Goal: Information Seeking & Learning: Learn about a topic

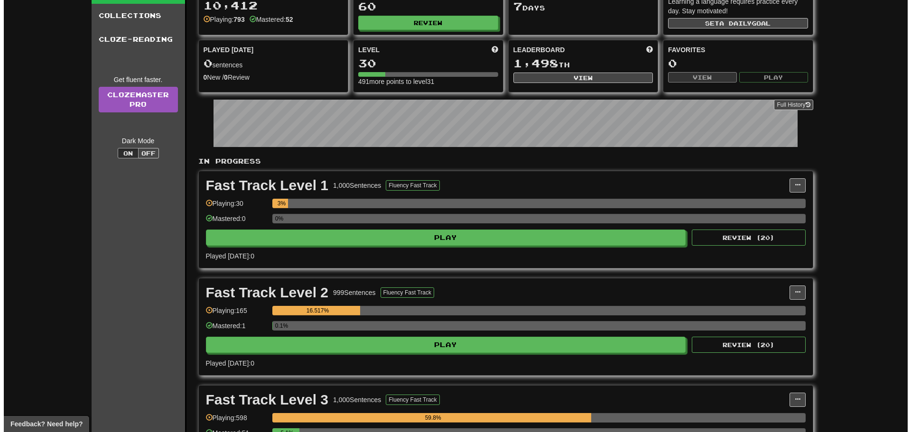
scroll to position [190, 0]
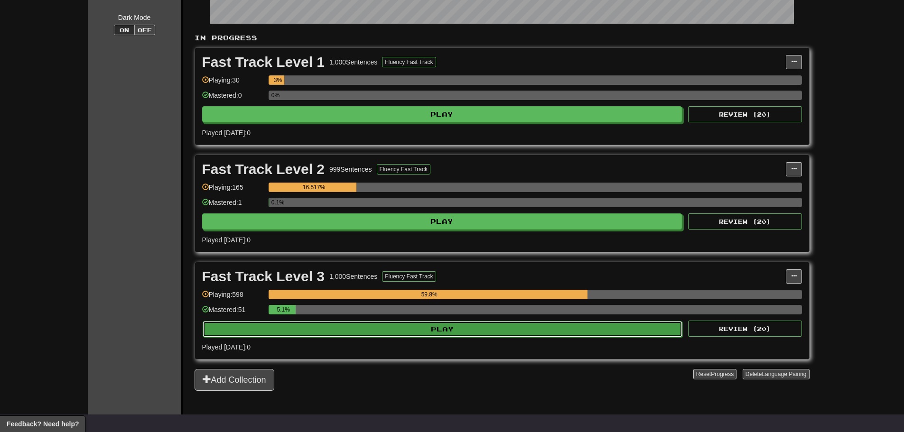
click at [383, 330] on button "Play" at bounding box center [443, 329] width 480 height 16
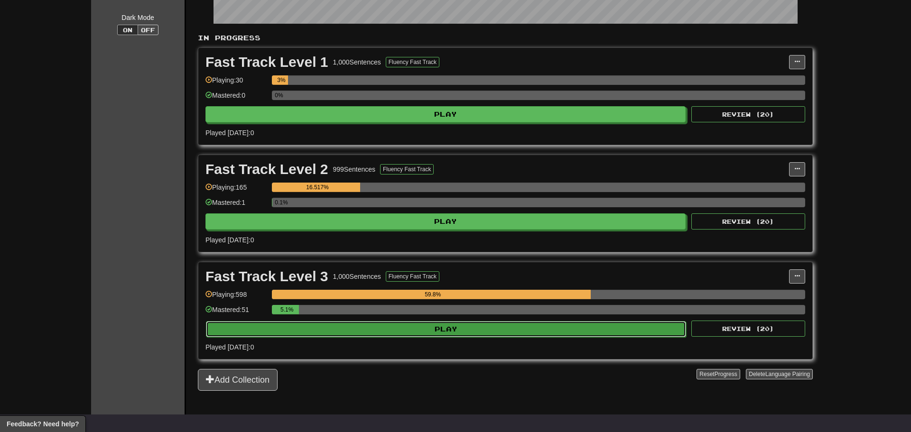
select select "**"
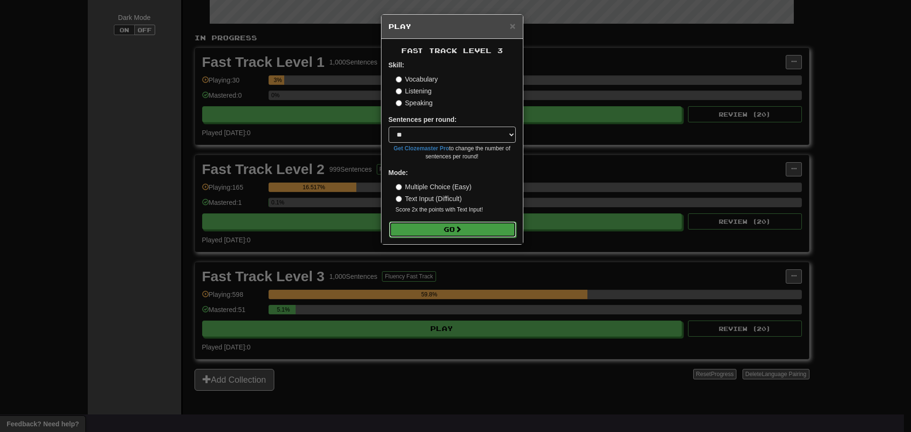
click at [477, 228] on button "Go" at bounding box center [452, 230] width 127 height 16
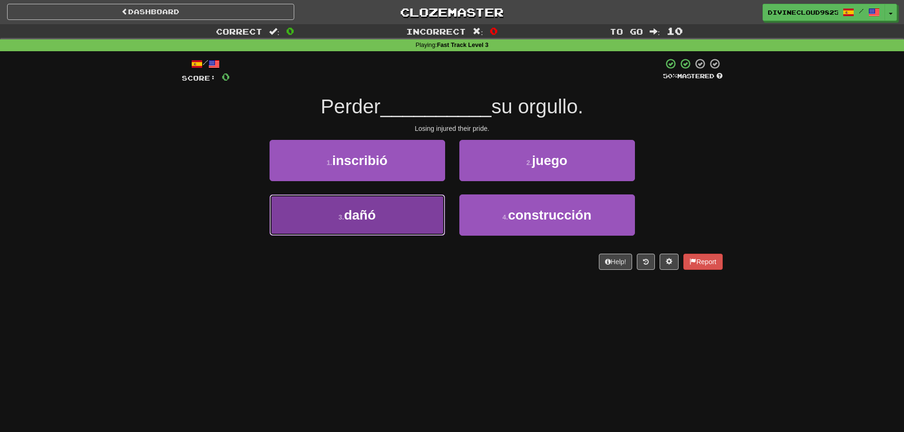
click at [373, 211] on span "dañó" at bounding box center [360, 215] width 32 height 15
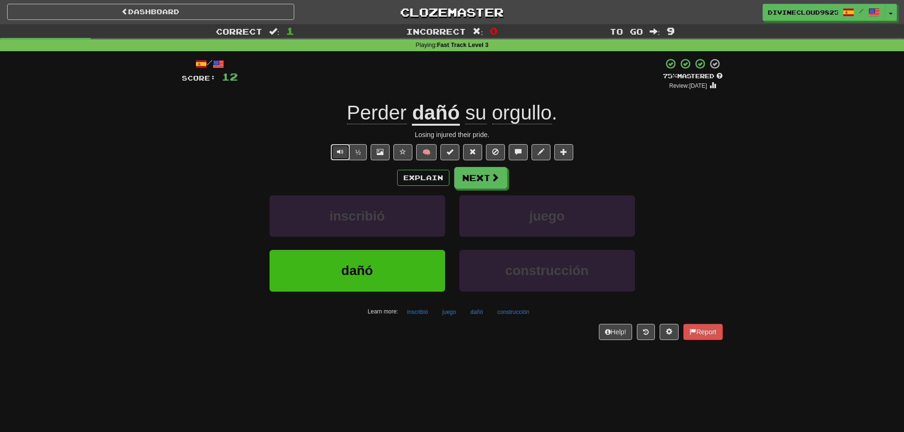
click at [339, 155] on span "Text-to-speech controls" at bounding box center [340, 152] width 7 height 7
click at [422, 178] on button "Explain" at bounding box center [423, 178] width 52 height 16
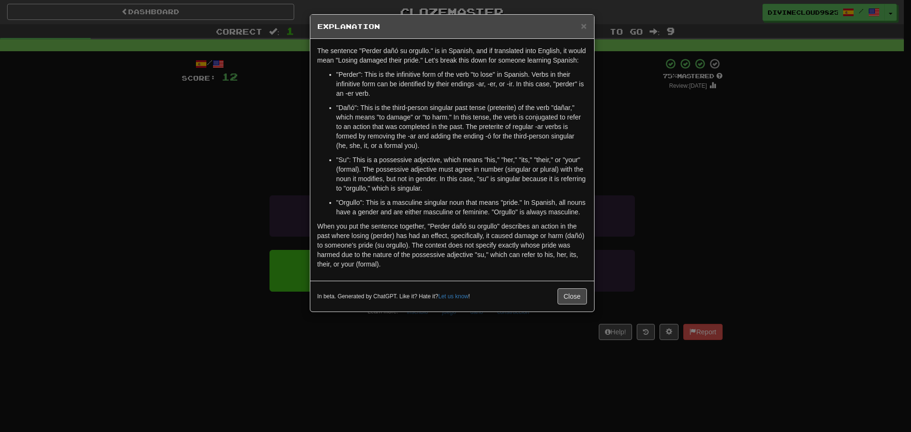
click at [665, 208] on div "× Explanation The sentence "Perder dañó su orgullo." is in Spanish, and if tran…" at bounding box center [455, 216] width 911 height 432
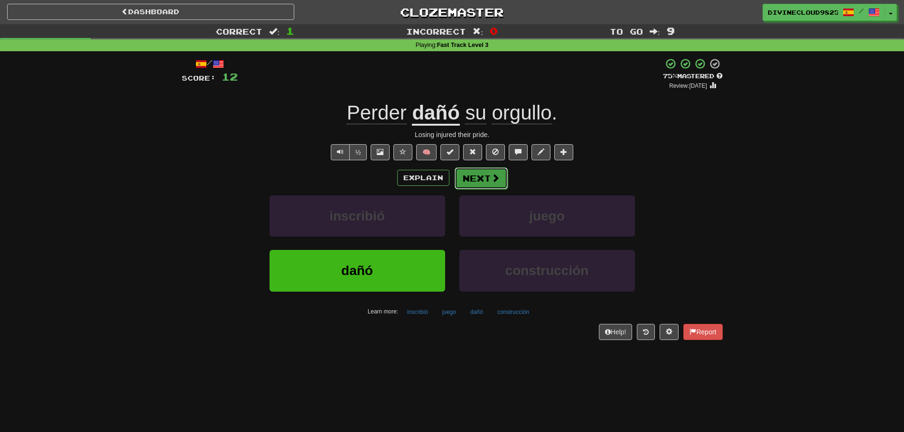
click at [498, 179] on span at bounding box center [495, 178] width 9 height 9
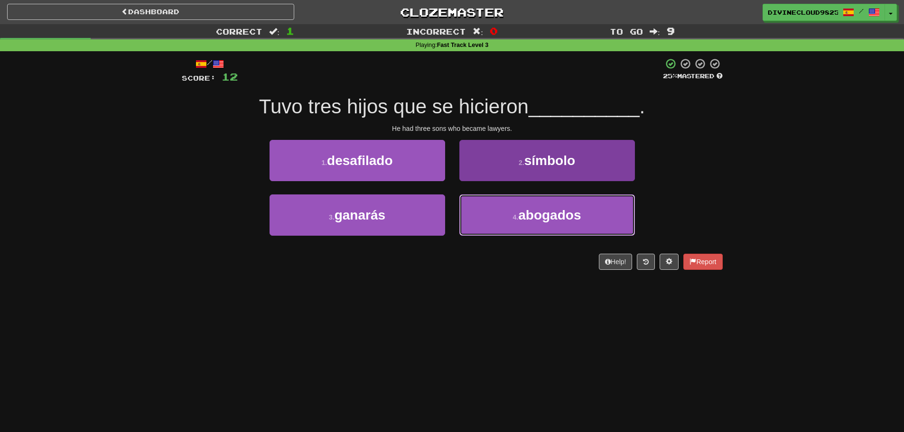
click at [537, 233] on button "4 . abogados" at bounding box center [547, 215] width 176 height 41
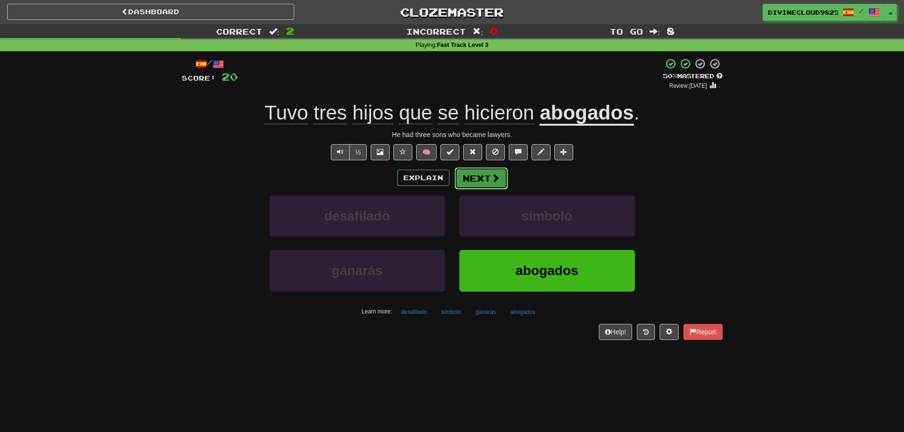
click at [492, 182] on span at bounding box center [495, 178] width 9 height 9
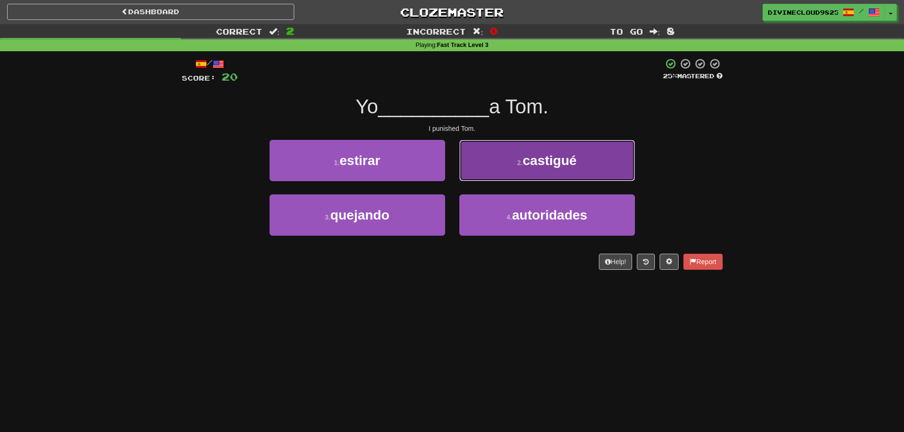
click at [512, 175] on button "2 . castigué" at bounding box center [547, 160] width 176 height 41
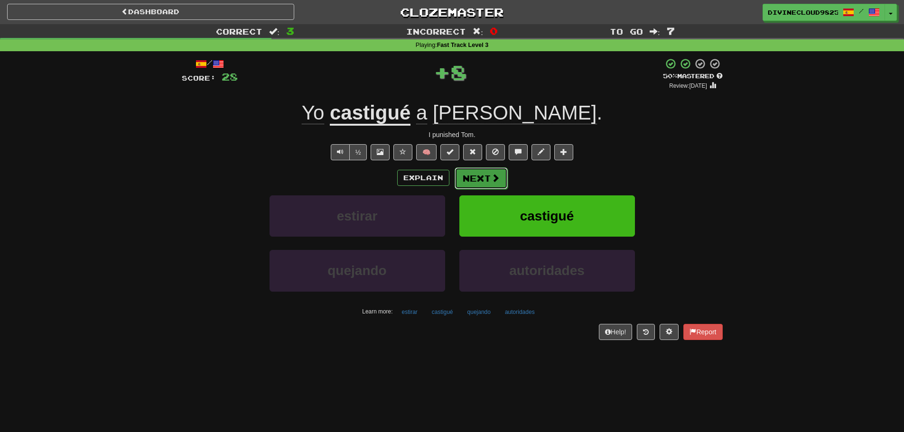
click at [486, 177] on button "Next" at bounding box center [481, 179] width 53 height 22
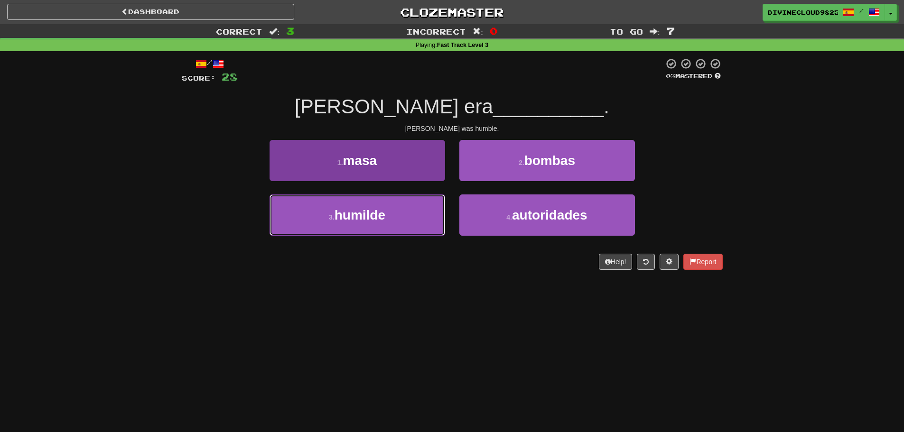
click at [350, 230] on button "3 . humilde" at bounding box center [358, 215] width 176 height 41
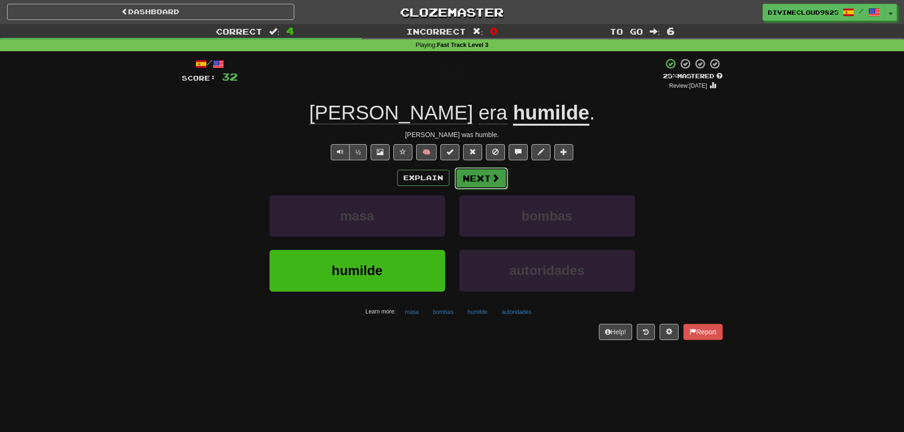
click at [471, 175] on button "Next" at bounding box center [481, 179] width 53 height 22
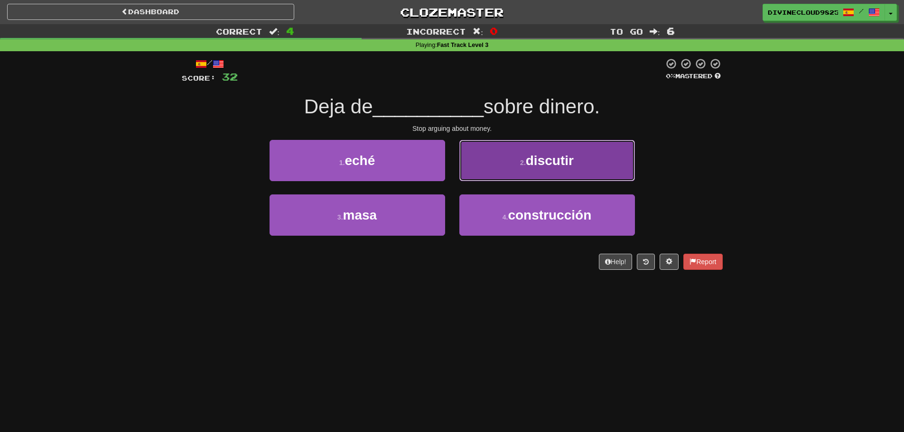
click at [568, 170] on button "2 . discutir" at bounding box center [547, 160] width 176 height 41
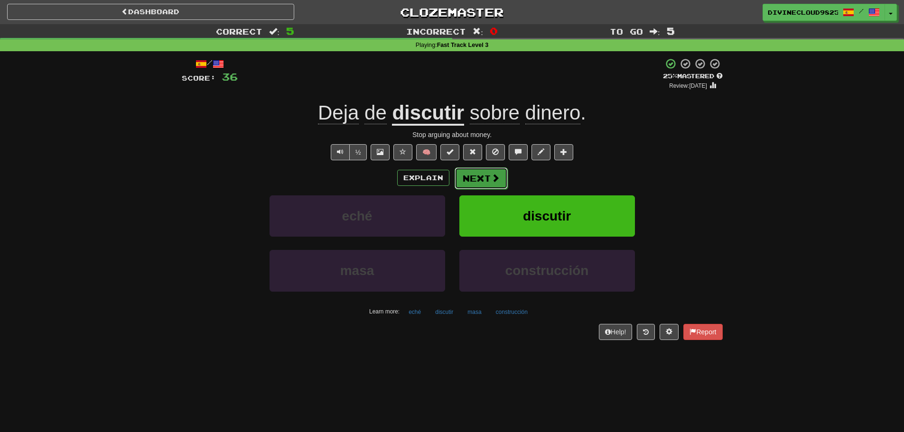
click at [493, 177] on span at bounding box center [495, 178] width 9 height 9
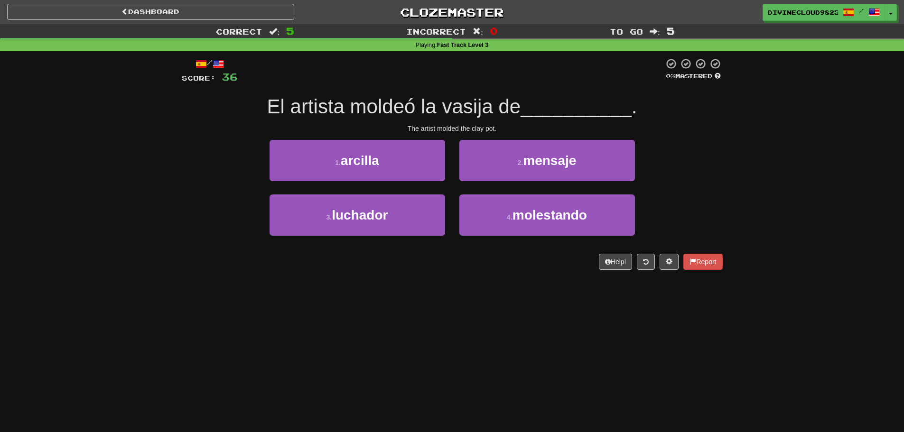
click at [339, 136] on div "/ Score: 36 0 % Mastered El artista moldeó la vasija de __________ . The artist…" at bounding box center [452, 164] width 541 height 212
click at [371, 186] on div "1 . arcilla" at bounding box center [357, 167] width 190 height 55
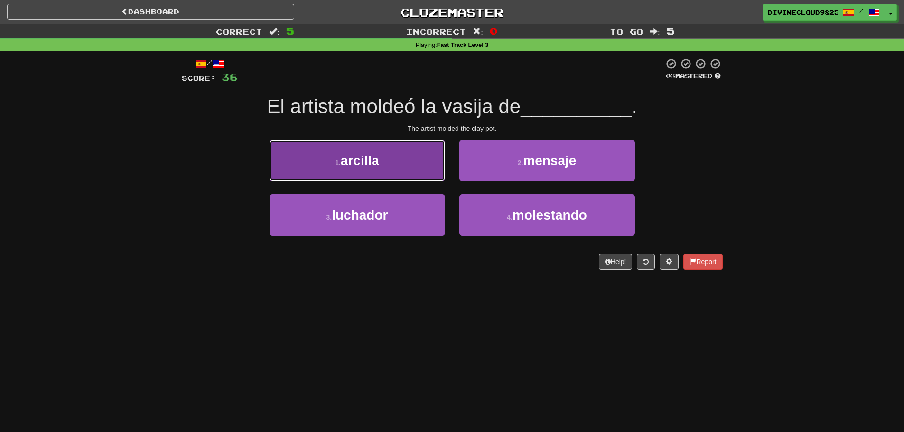
click at [375, 171] on button "1 . arcilla" at bounding box center [358, 160] width 176 height 41
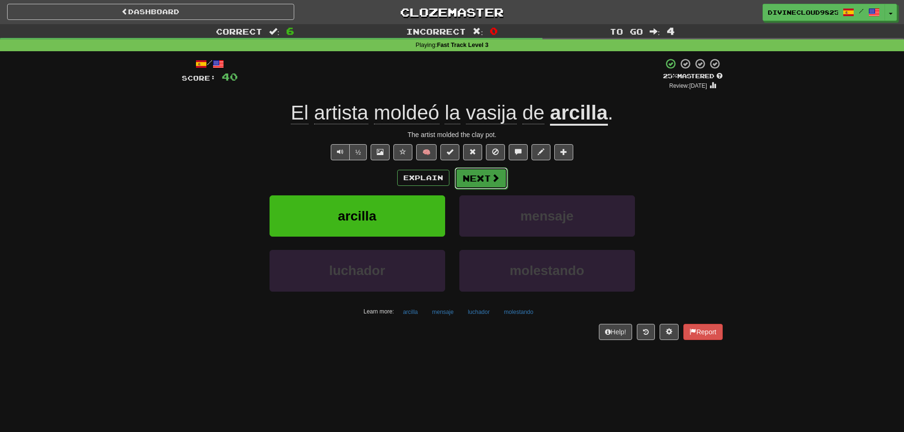
click at [488, 184] on button "Next" at bounding box center [481, 179] width 53 height 22
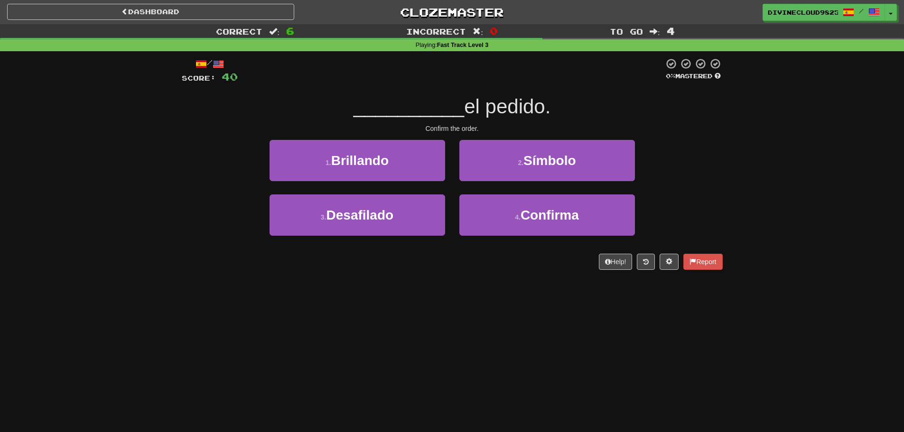
click at [642, 219] on div "3 . Desafilado 4 . Confirma" at bounding box center [453, 222] width 570 height 55
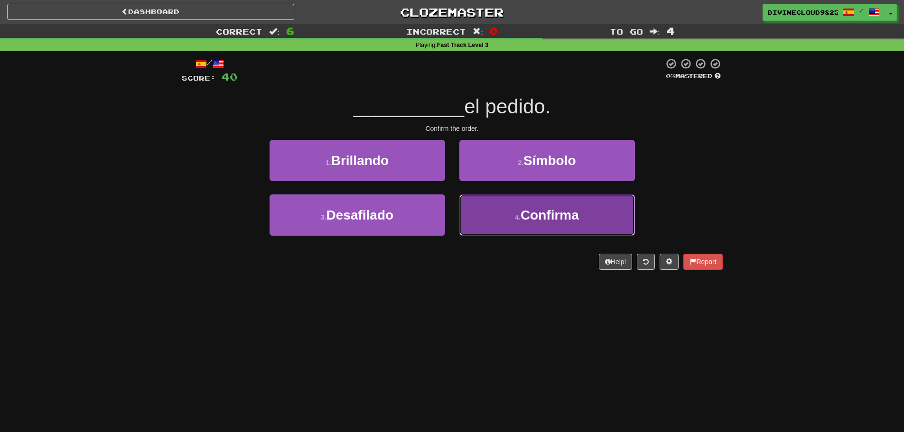
click at [620, 217] on button "4 . Confirma" at bounding box center [547, 215] width 176 height 41
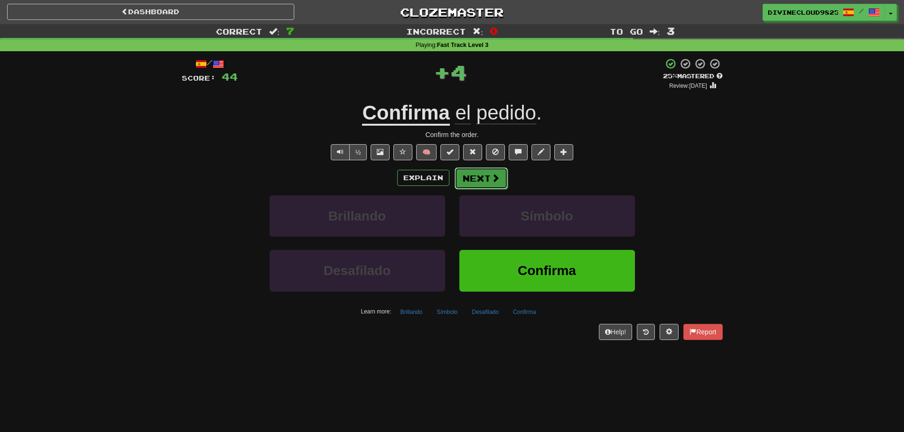
click at [493, 179] on span at bounding box center [495, 178] width 9 height 9
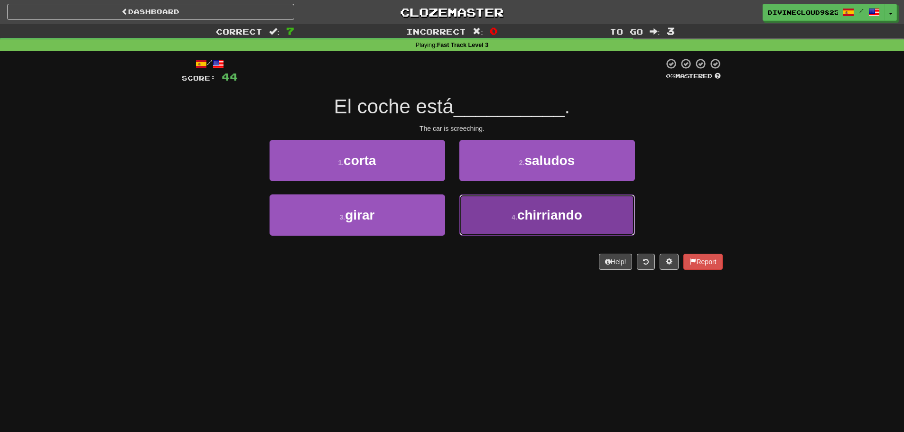
click at [547, 206] on button "4 . chirriando" at bounding box center [547, 215] width 176 height 41
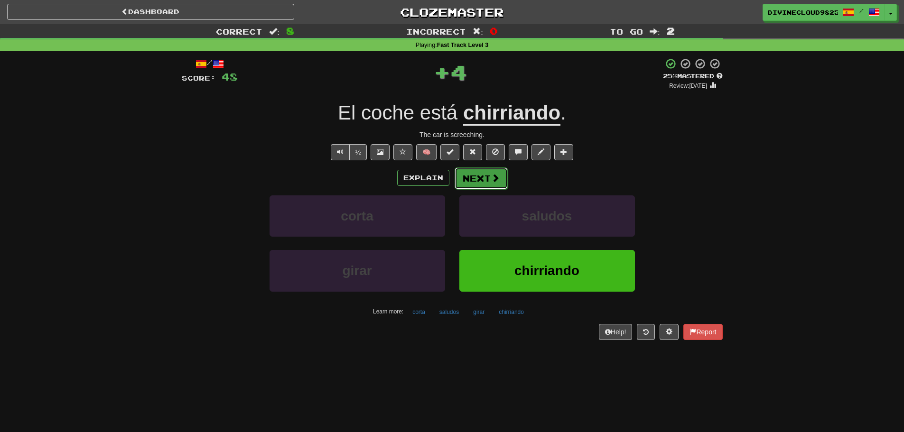
click at [482, 181] on button "Next" at bounding box center [481, 179] width 53 height 22
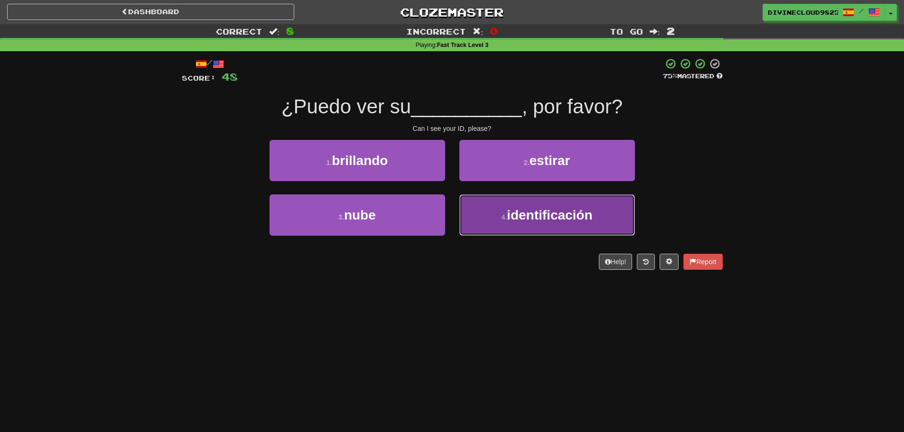
click at [578, 210] on span "identificación" at bounding box center [549, 215] width 85 height 15
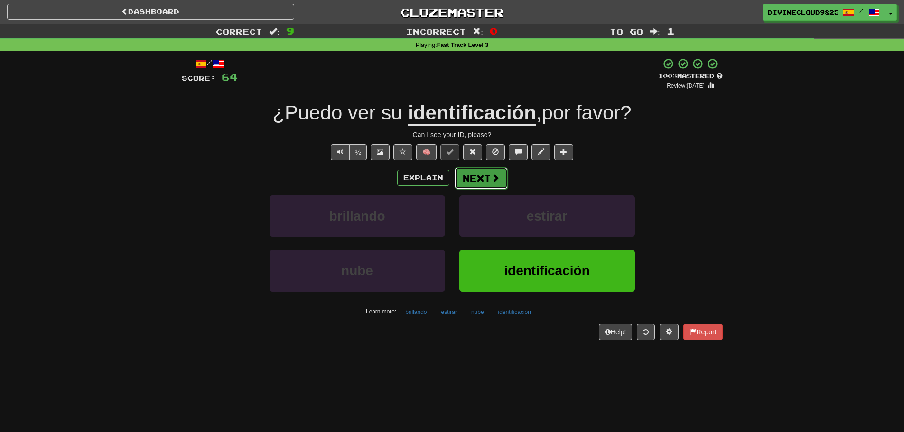
click at [493, 178] on span at bounding box center [495, 178] width 9 height 9
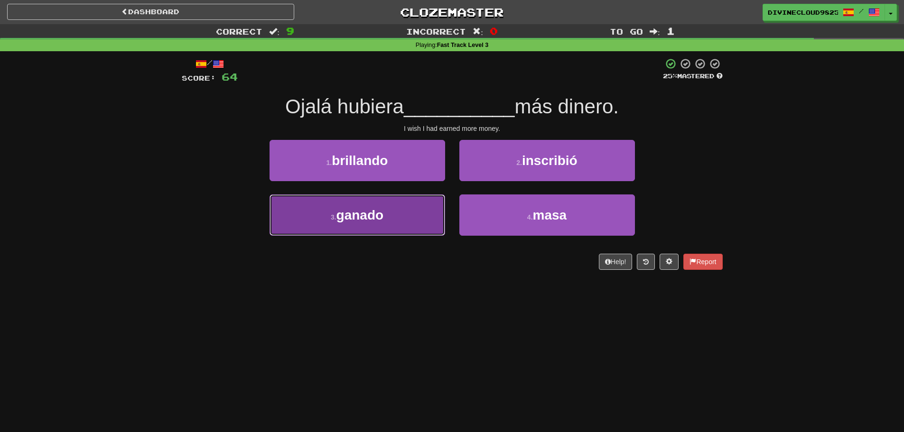
click at [326, 221] on button "3 . ganado" at bounding box center [358, 215] width 176 height 41
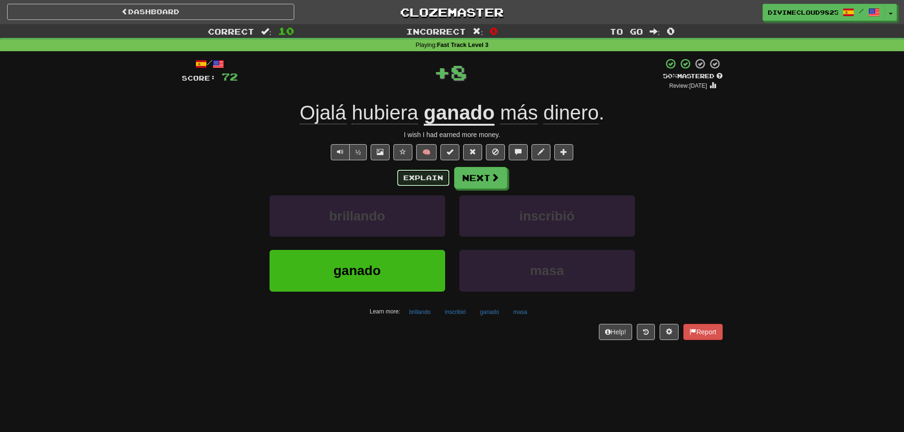
click at [429, 176] on button "Explain" at bounding box center [423, 178] width 52 height 16
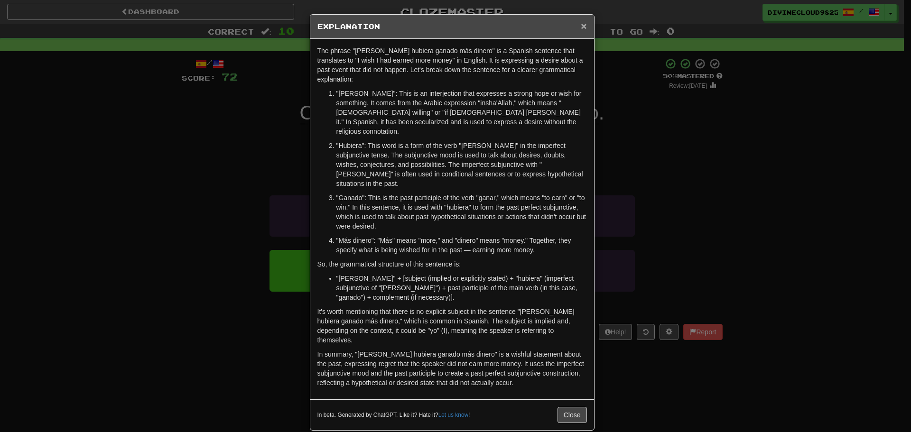
click at [584, 23] on span "×" at bounding box center [584, 25] width 6 height 11
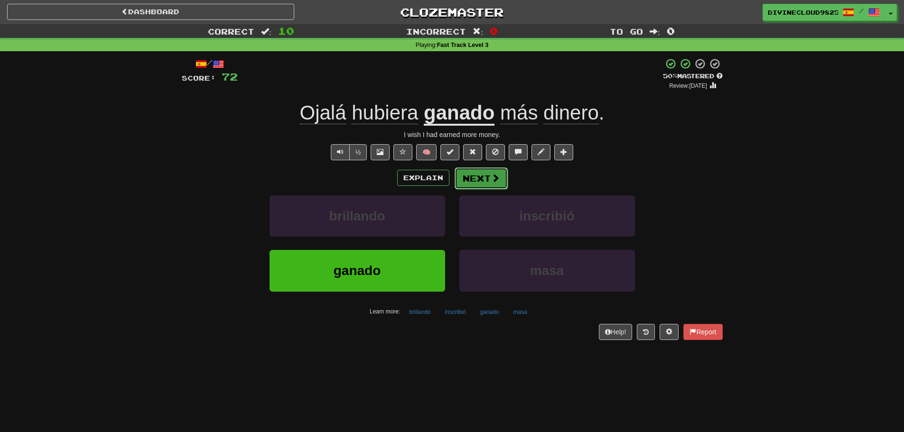
click at [475, 174] on button "Next" at bounding box center [481, 179] width 53 height 22
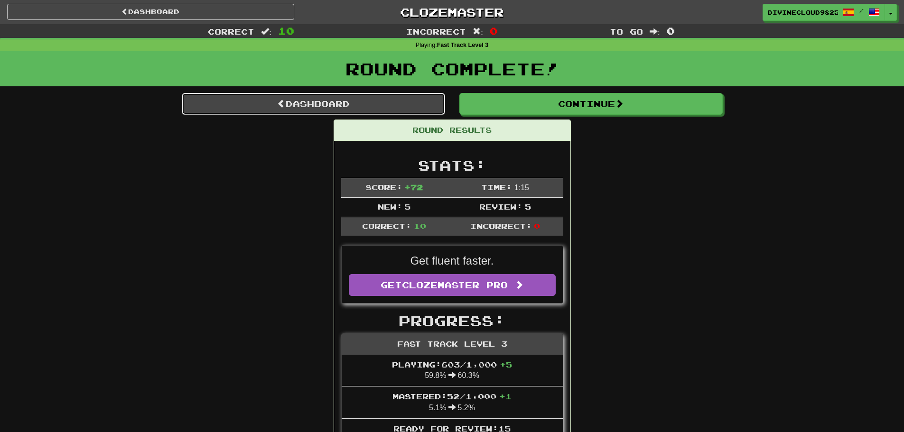
click at [417, 100] on link "Dashboard" at bounding box center [313, 104] width 263 height 22
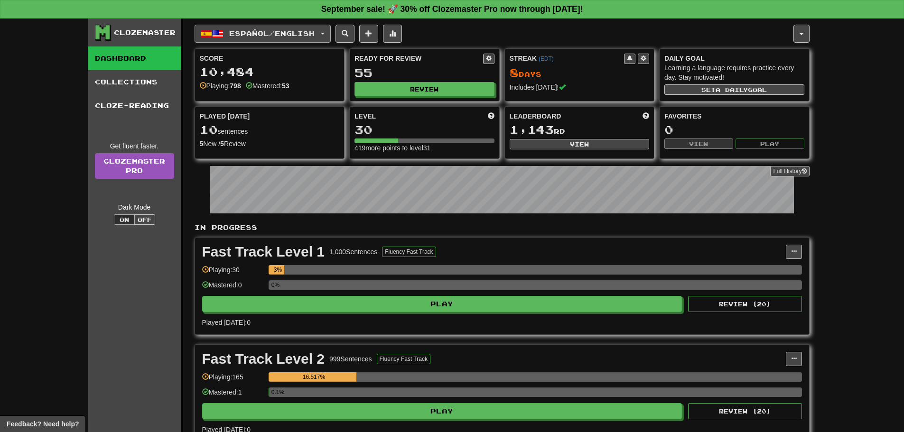
click at [239, 32] on span "Español / English" at bounding box center [271, 33] width 85 height 8
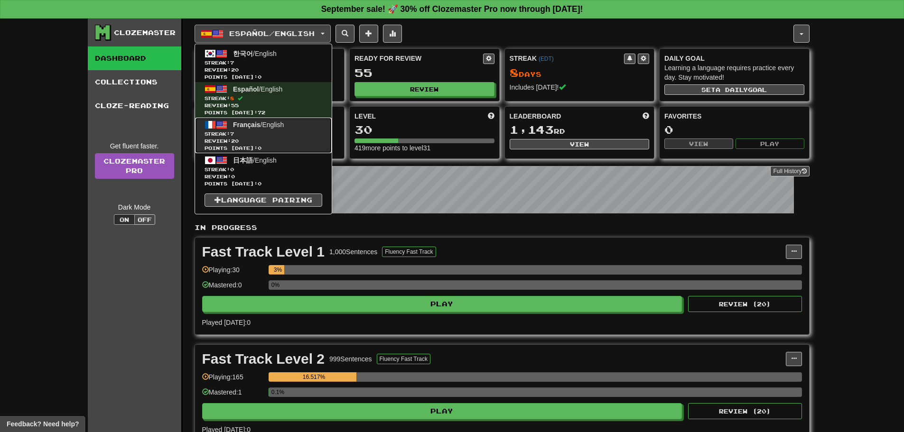
click at [238, 125] on span "Français" at bounding box center [247, 125] width 28 height 8
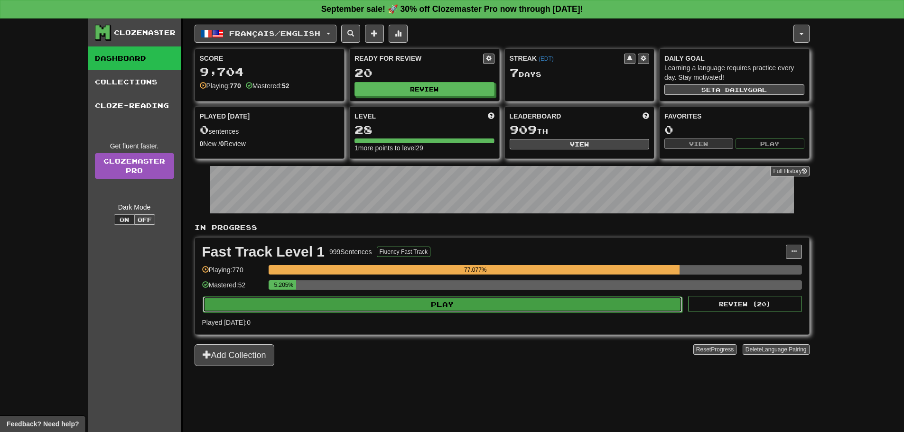
click at [323, 301] on button "Play" at bounding box center [443, 305] width 480 height 16
select select "**"
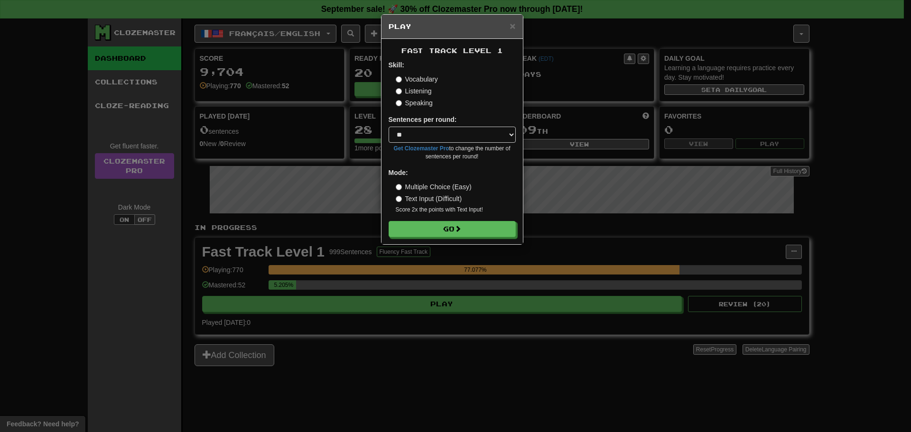
click at [442, 243] on div "Fast Track Level 1 Skill: Vocabulary Listening Speaking Sentences per round: * …" at bounding box center [452, 142] width 141 height 206
click at [442, 239] on div "Fast Track Level 1 Skill: Vocabulary Listening Speaking Sentences per round: * …" at bounding box center [452, 142] width 141 height 206
click at [453, 231] on button "Go" at bounding box center [452, 230] width 127 height 16
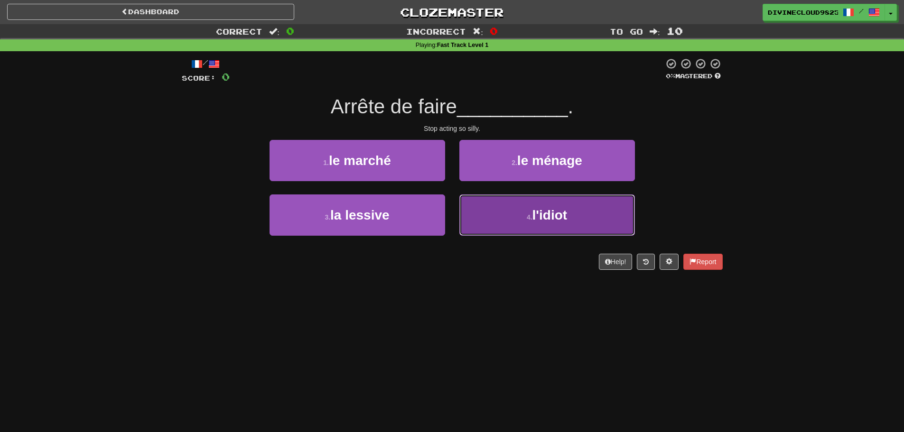
click at [509, 219] on button "4 . l'idiot" at bounding box center [547, 215] width 176 height 41
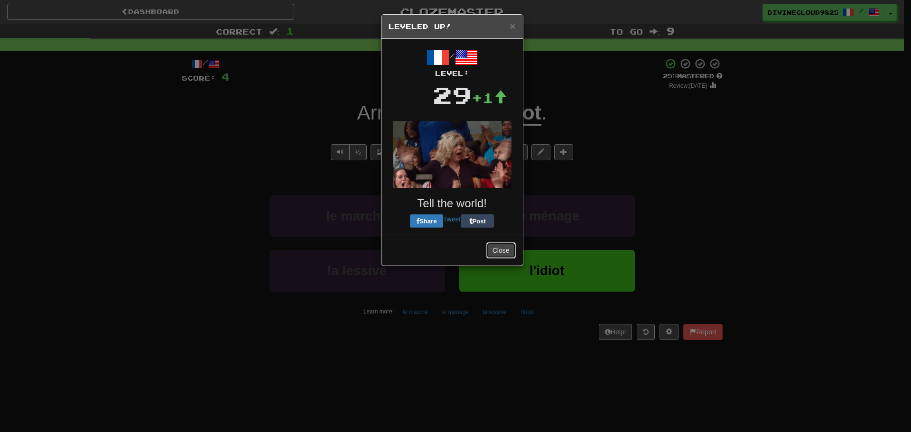
click at [495, 249] on button "Close" at bounding box center [501, 251] width 29 height 16
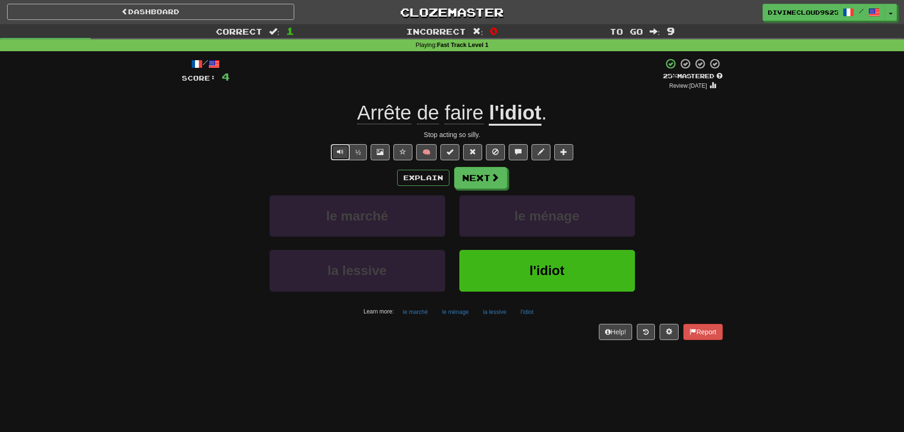
click at [344, 159] on button "Text-to-speech controls" at bounding box center [340, 152] width 19 height 16
click at [332, 150] on button "Text-to-speech controls" at bounding box center [340, 152] width 19 height 16
click at [362, 156] on button "½" at bounding box center [358, 152] width 18 height 16
click at [495, 180] on span at bounding box center [495, 178] width 9 height 9
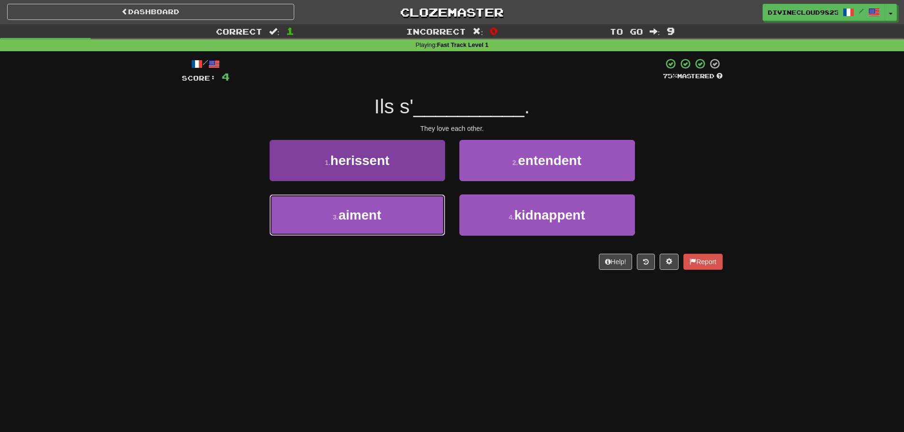
click at [378, 222] on span "aiment" at bounding box center [359, 215] width 43 height 15
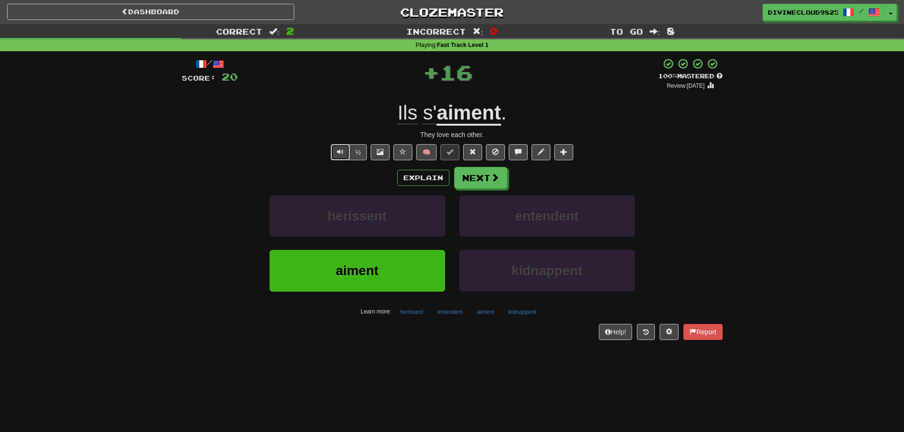
click at [341, 150] on span "Text-to-speech controls" at bounding box center [340, 152] width 7 height 7
click at [487, 181] on button "Next" at bounding box center [481, 179] width 53 height 22
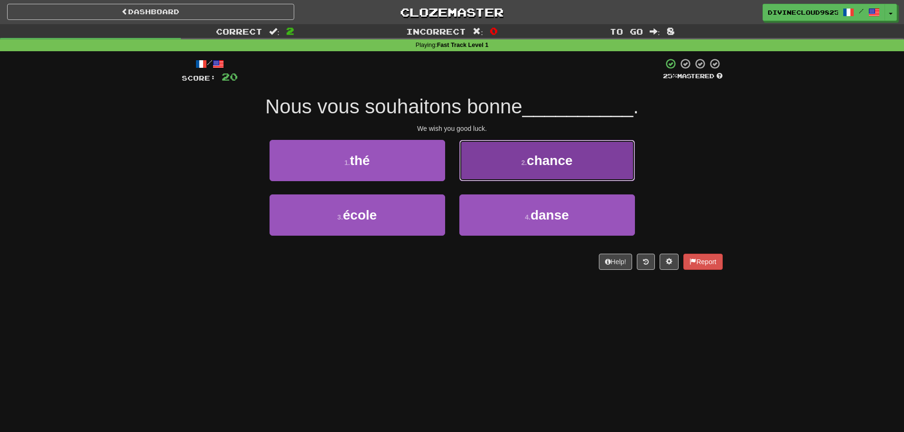
click at [599, 148] on button "2 . chance" at bounding box center [547, 160] width 176 height 41
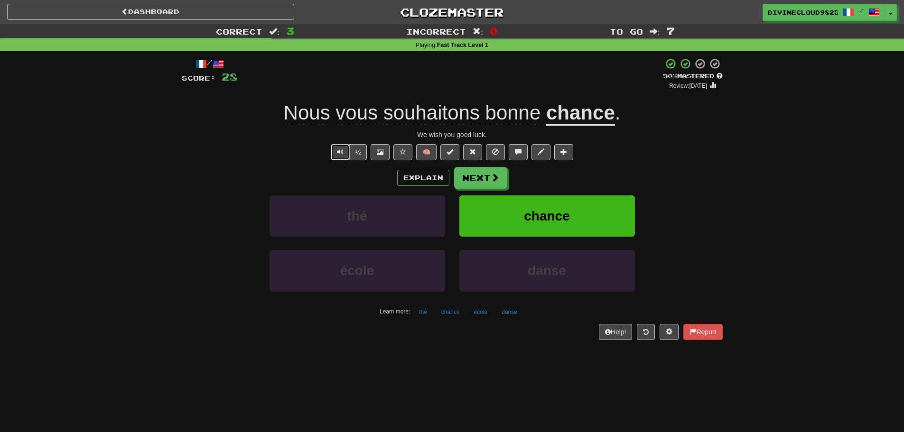
click at [338, 155] on span "Text-to-speech controls" at bounding box center [340, 152] width 7 height 7
click at [494, 180] on span at bounding box center [495, 178] width 9 height 9
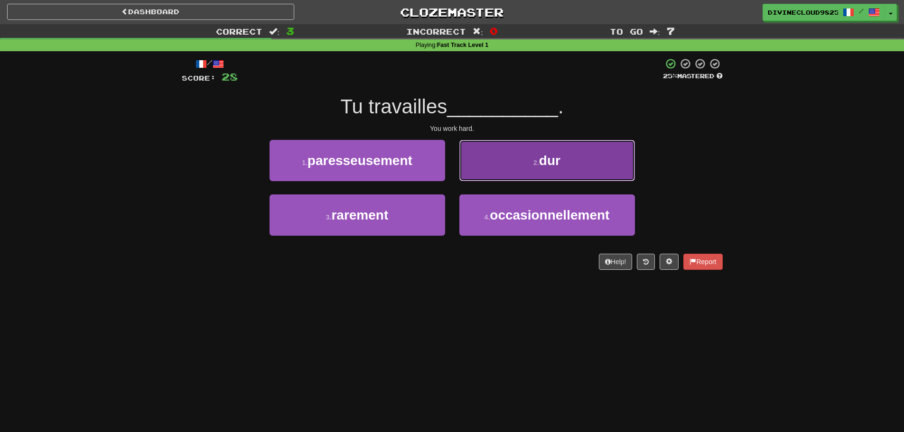
click at [552, 163] on span "dur" at bounding box center [549, 160] width 21 height 15
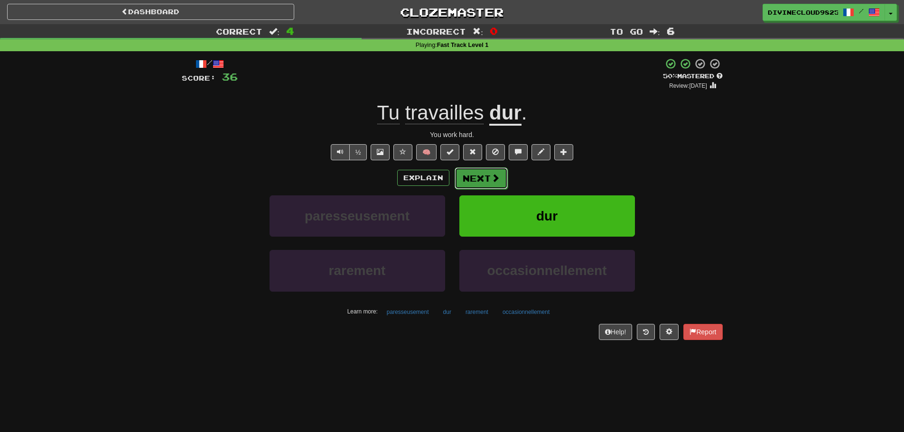
click at [482, 168] on button "Next" at bounding box center [481, 179] width 53 height 22
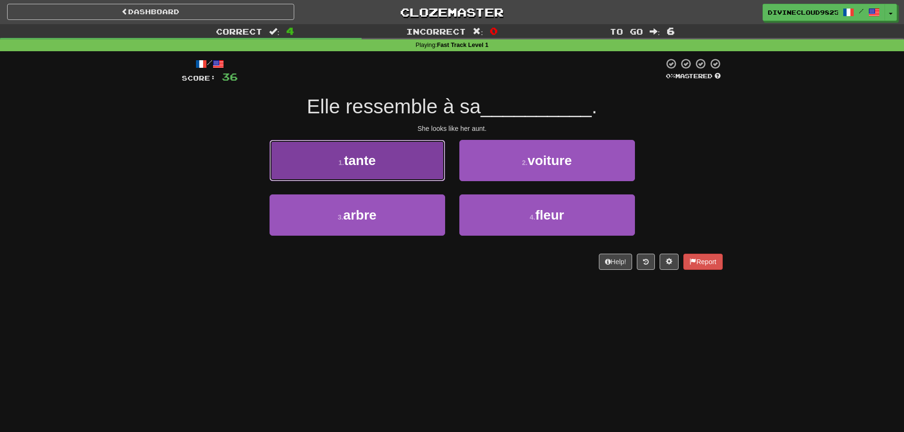
click at [383, 148] on button "1 . tante" at bounding box center [358, 160] width 176 height 41
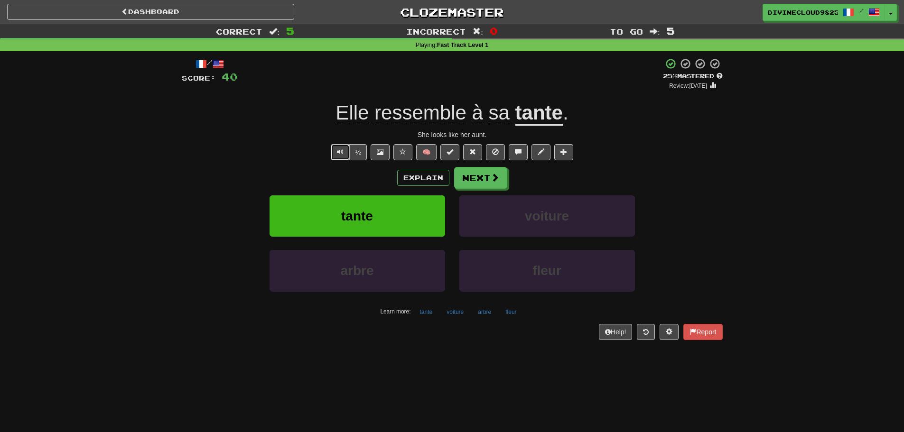
click at [340, 153] on span "Text-to-speech controls" at bounding box center [340, 152] width 7 height 7
click at [419, 181] on button "Explain" at bounding box center [423, 178] width 52 height 16
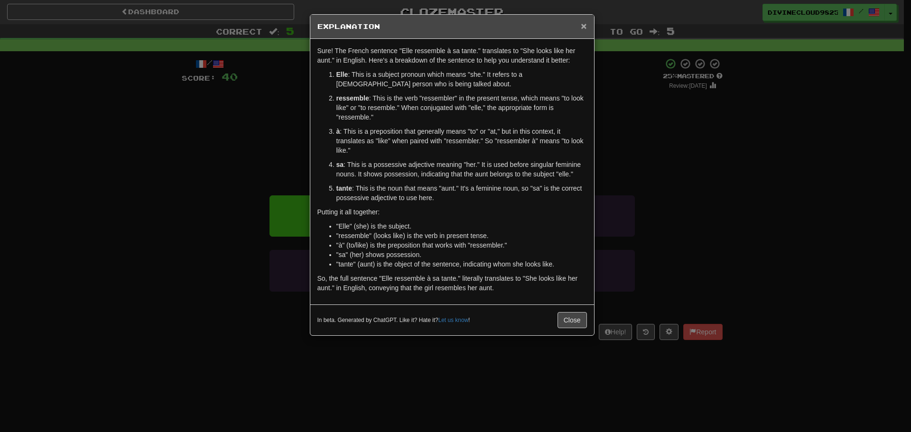
click at [581, 24] on span "×" at bounding box center [584, 25] width 6 height 11
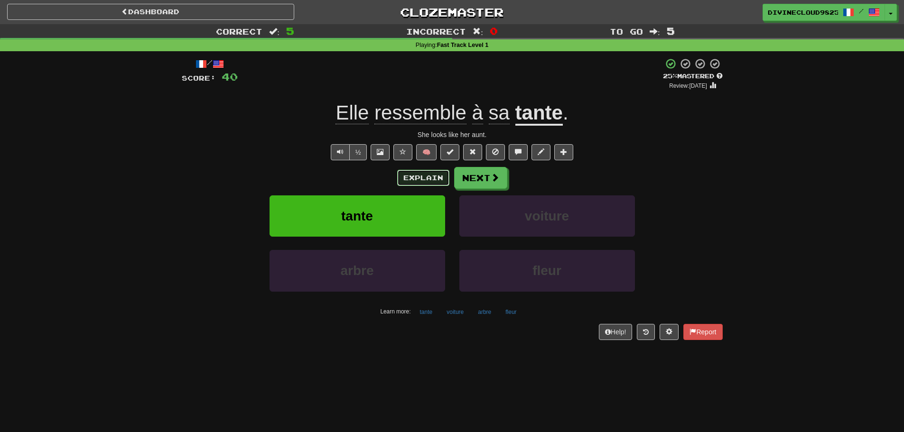
click at [420, 180] on button "Explain" at bounding box center [423, 178] width 52 height 16
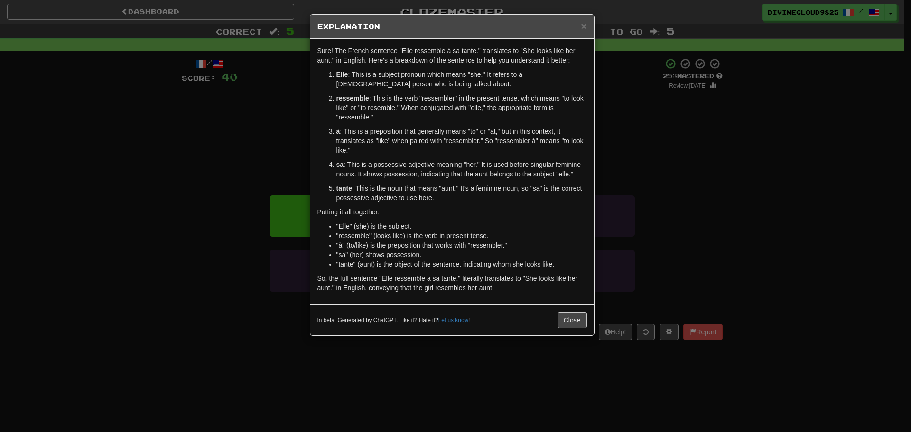
click at [583, 20] on div "× Explanation" at bounding box center [452, 27] width 284 height 24
click at [581, 31] on span "×" at bounding box center [584, 25] width 6 height 11
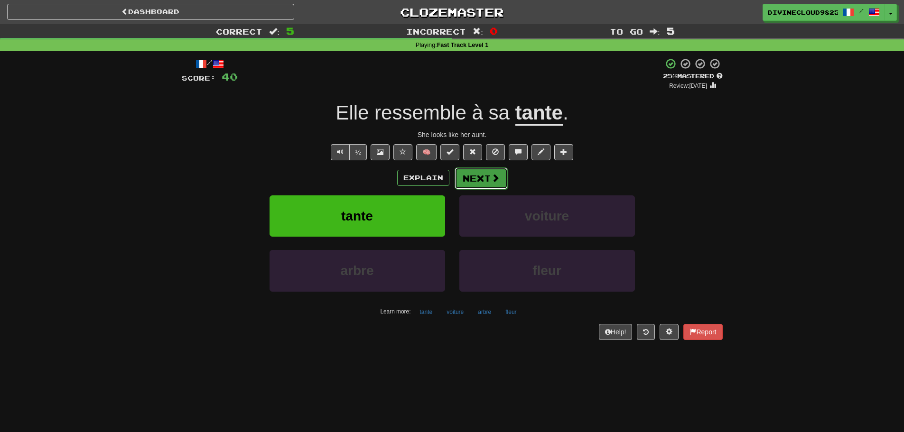
click at [495, 174] on span at bounding box center [495, 178] width 9 height 9
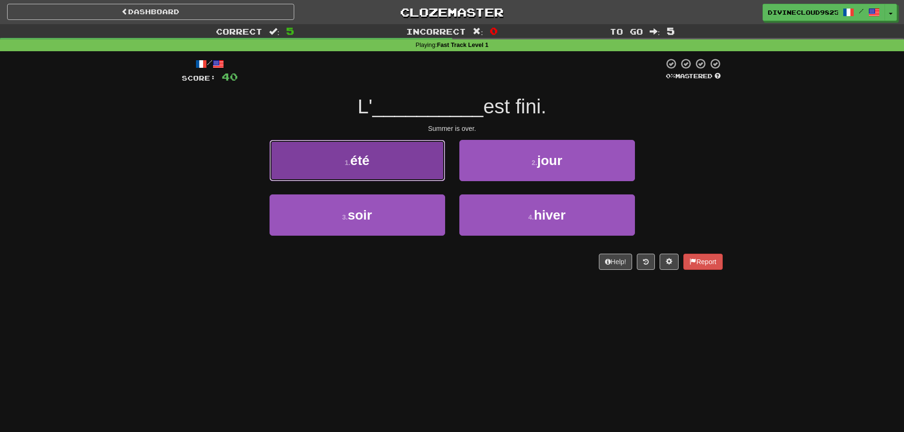
click at [320, 164] on button "1 . été" at bounding box center [358, 160] width 176 height 41
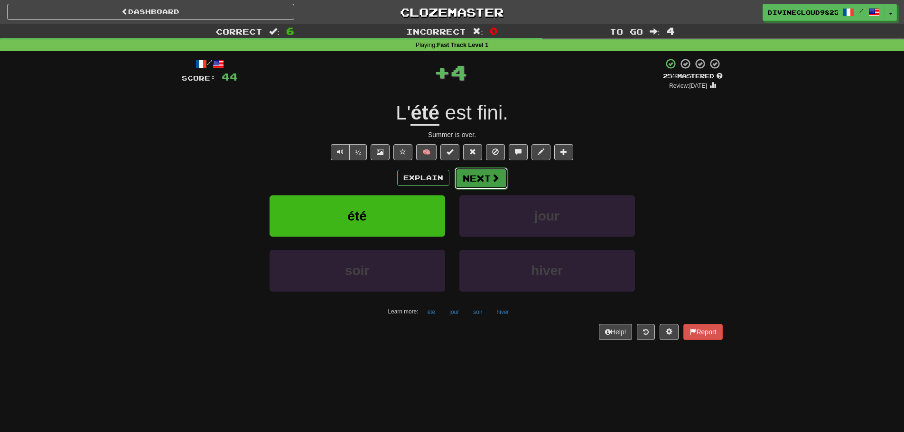
click at [466, 180] on button "Next" at bounding box center [481, 179] width 53 height 22
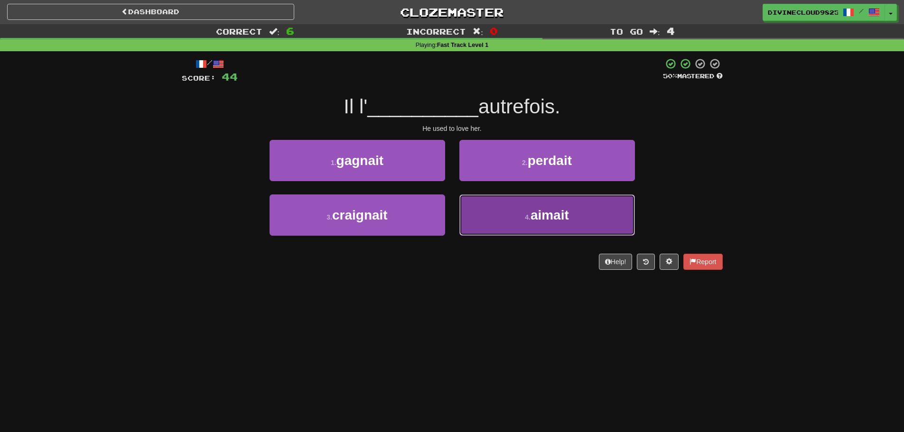
click at [572, 218] on button "4 . aimait" at bounding box center [547, 215] width 176 height 41
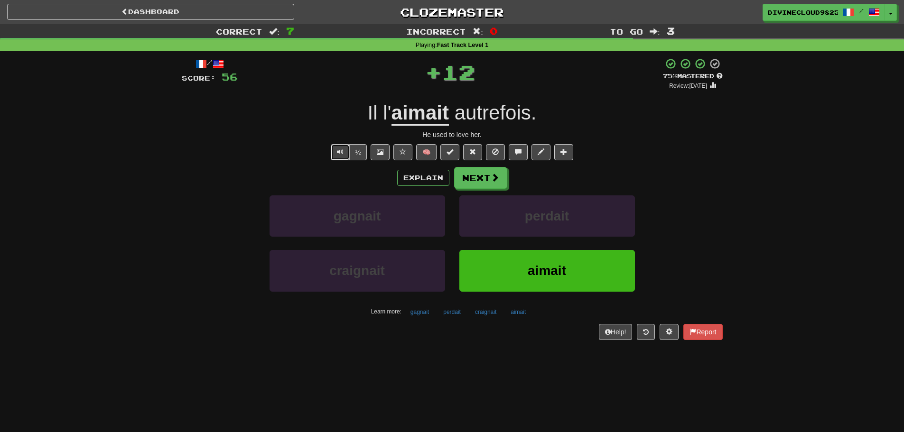
click at [340, 153] on span "Text-to-speech controls" at bounding box center [340, 152] width 7 height 7
click at [420, 179] on button "Explain" at bounding box center [423, 178] width 52 height 16
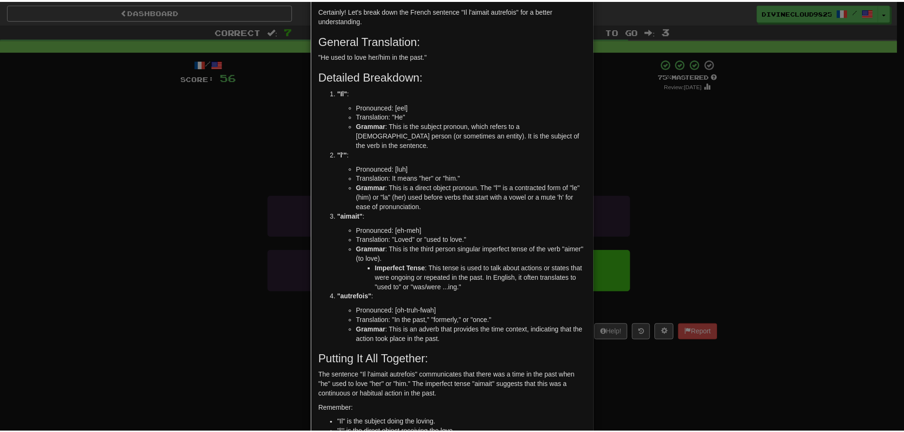
scroll to position [95, 0]
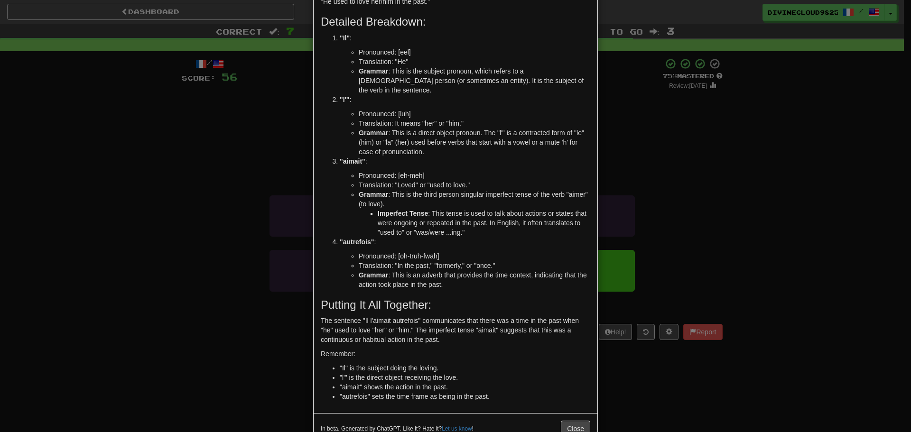
click at [754, 243] on div "× Explanation Certainly! Let's break down the French sentence "Il l'aimait autr…" at bounding box center [455, 216] width 911 height 432
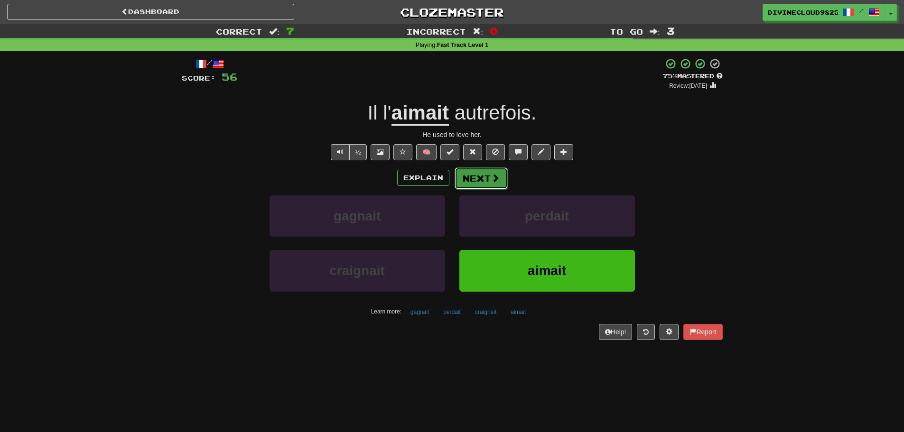
click at [485, 181] on button "Next" at bounding box center [481, 179] width 53 height 22
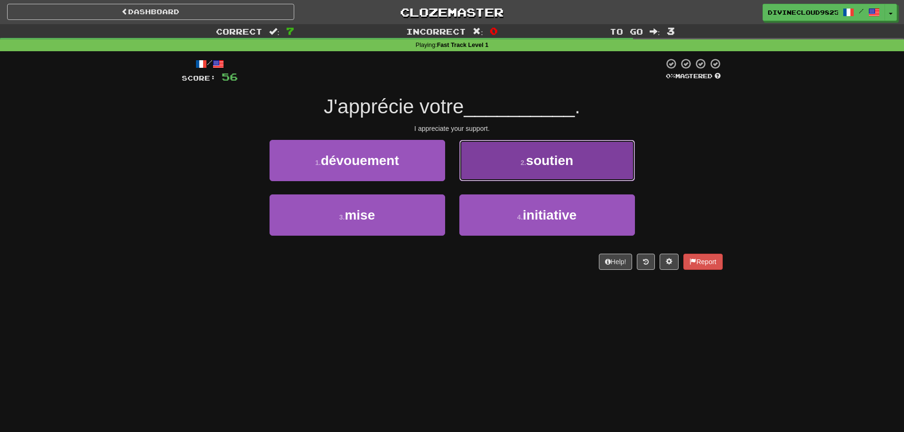
click at [580, 164] on button "2 . soutien" at bounding box center [547, 160] width 176 height 41
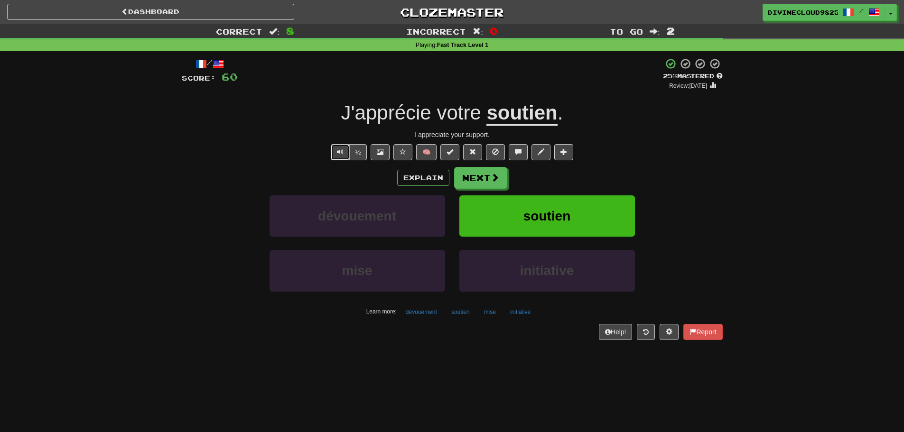
click at [341, 145] on button "Text-to-speech controls" at bounding box center [340, 152] width 19 height 16
click at [337, 150] on span "Text-to-speech controls" at bounding box center [340, 152] width 7 height 7
click at [484, 175] on button "Next" at bounding box center [481, 179] width 53 height 22
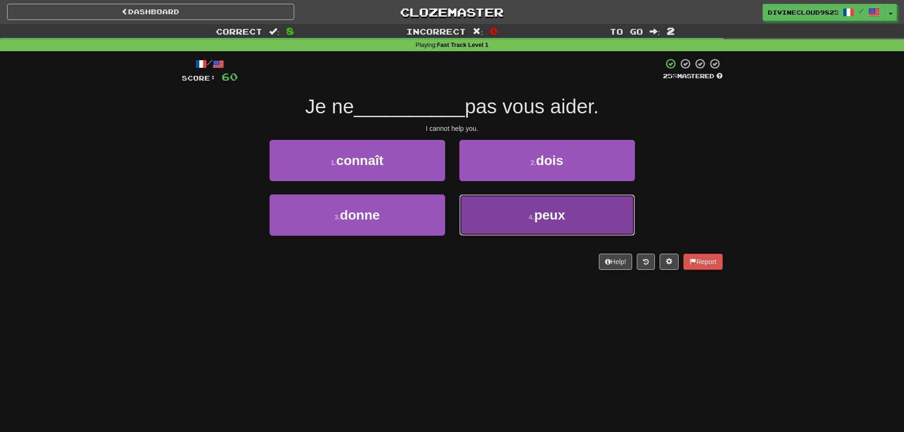
click at [611, 214] on button "4 . peux" at bounding box center [547, 215] width 176 height 41
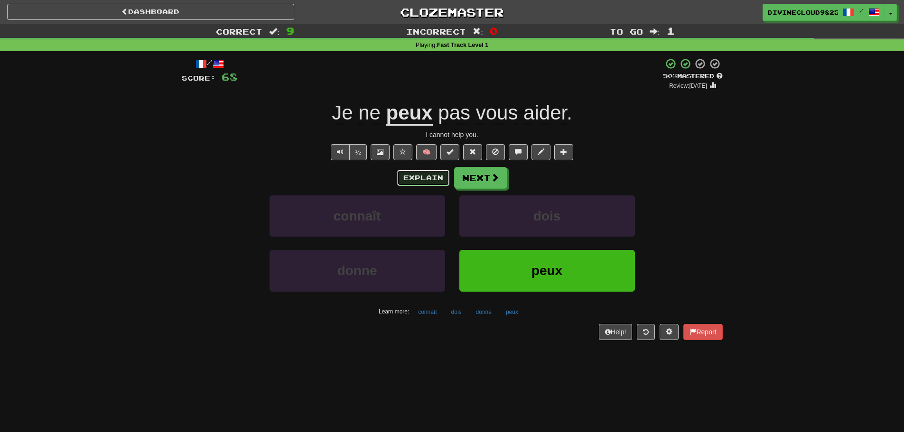
click at [404, 179] on button "Explain" at bounding box center [423, 178] width 52 height 16
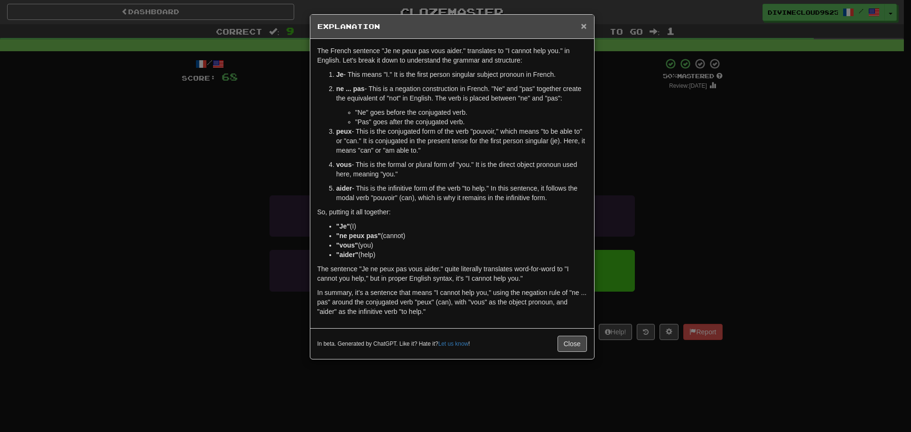
click at [586, 28] on span "×" at bounding box center [584, 25] width 6 height 11
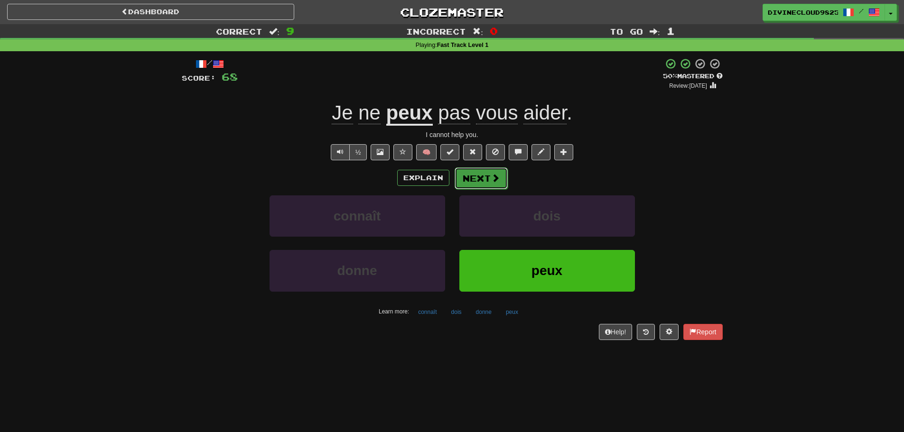
click at [488, 175] on button "Next" at bounding box center [481, 179] width 53 height 22
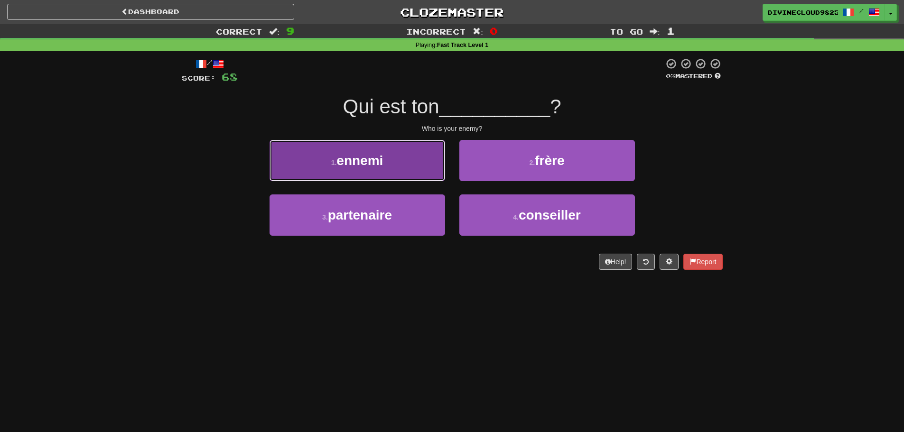
click at [374, 174] on button "1 . ennemi" at bounding box center [358, 160] width 176 height 41
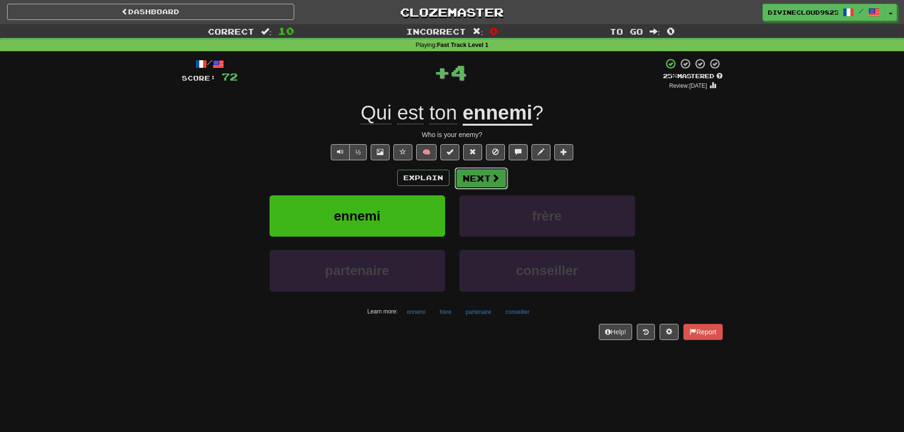
click at [474, 171] on button "Next" at bounding box center [481, 179] width 53 height 22
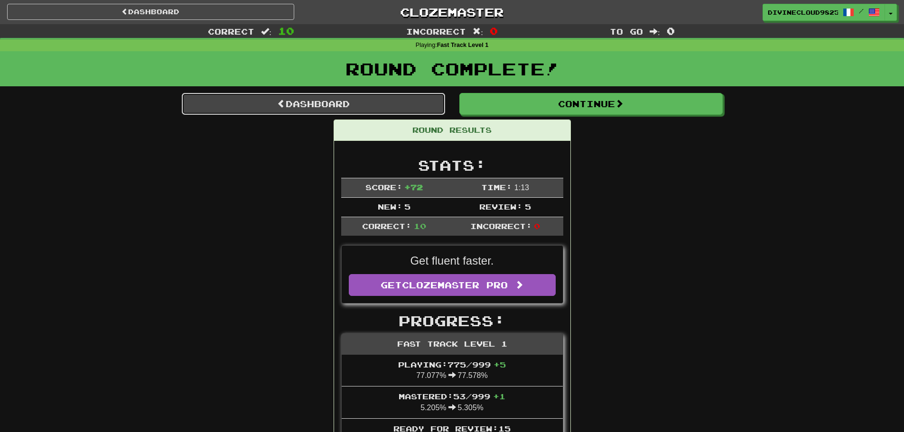
click at [360, 97] on link "Dashboard" at bounding box center [313, 104] width 263 height 22
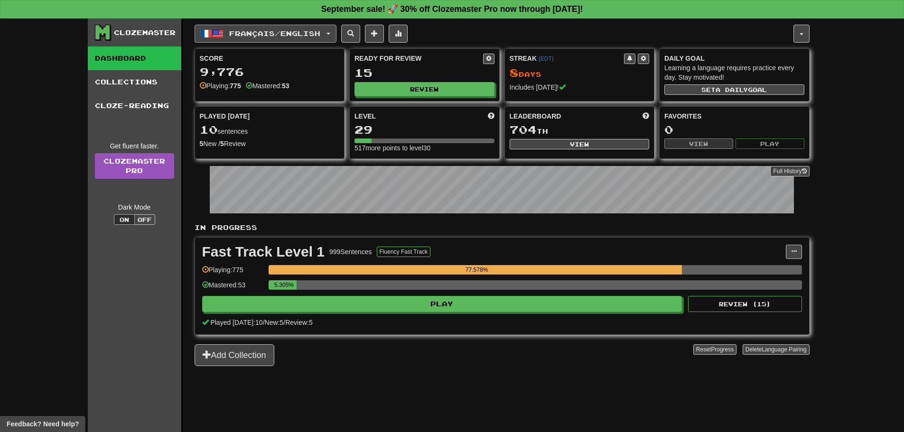
click at [208, 38] on span "button" at bounding box center [206, 33] width 11 height 11
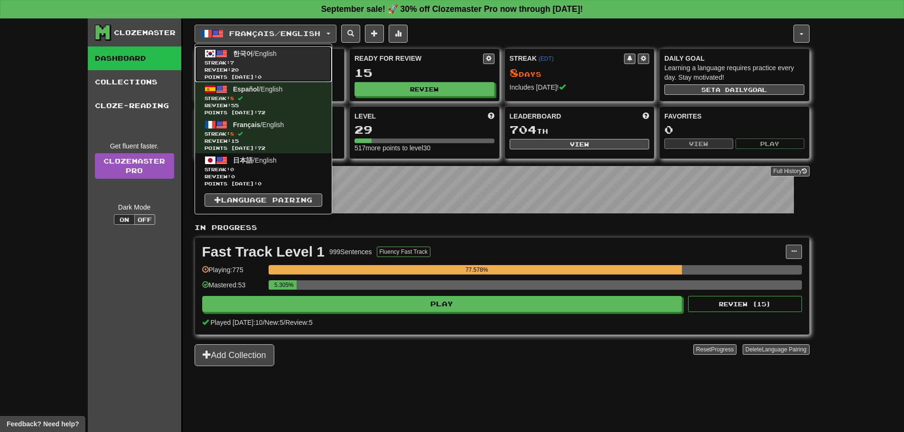
click at [219, 57] on span at bounding box center [221, 53] width 11 height 11
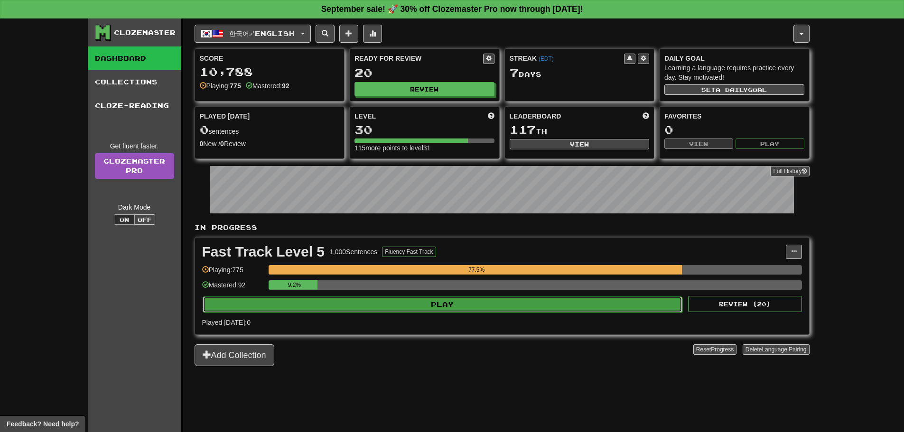
click at [602, 305] on button "Play" at bounding box center [443, 305] width 480 height 16
select select "**"
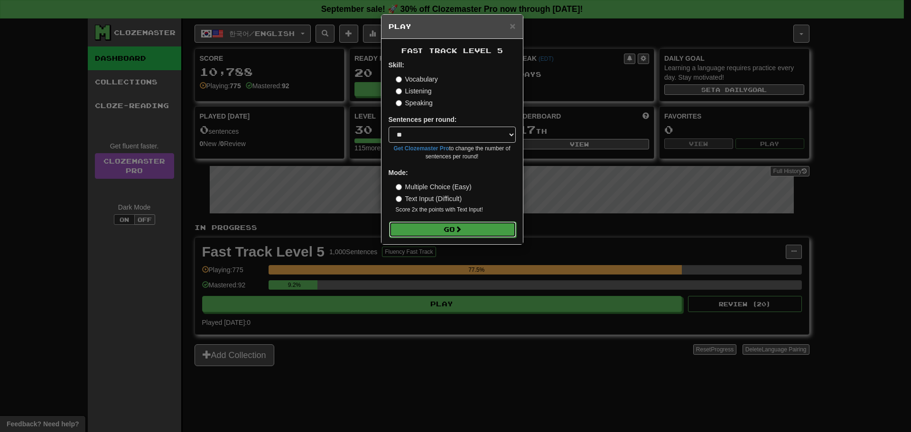
click at [445, 229] on button "Go" at bounding box center [452, 230] width 127 height 16
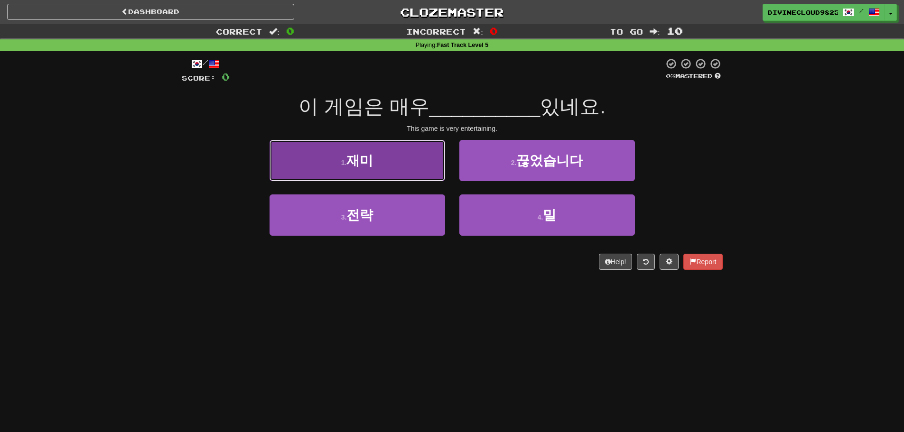
click at [310, 163] on button "1 . 재미" at bounding box center [358, 160] width 176 height 41
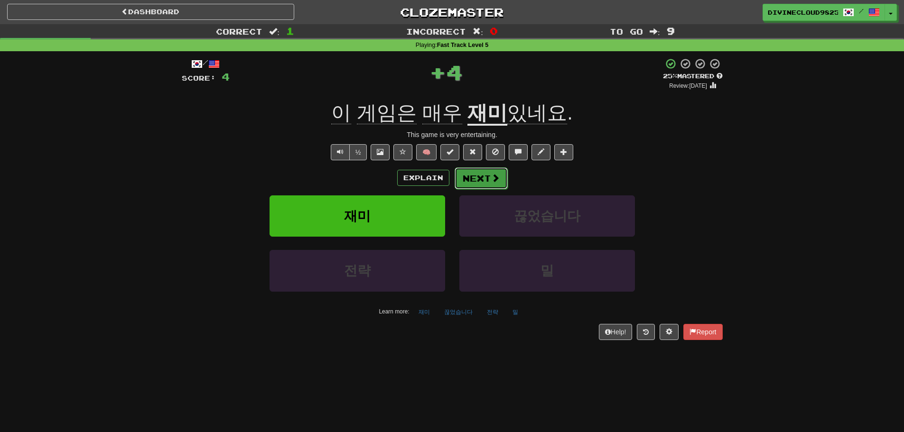
click at [476, 178] on button "Next" at bounding box center [481, 179] width 53 height 22
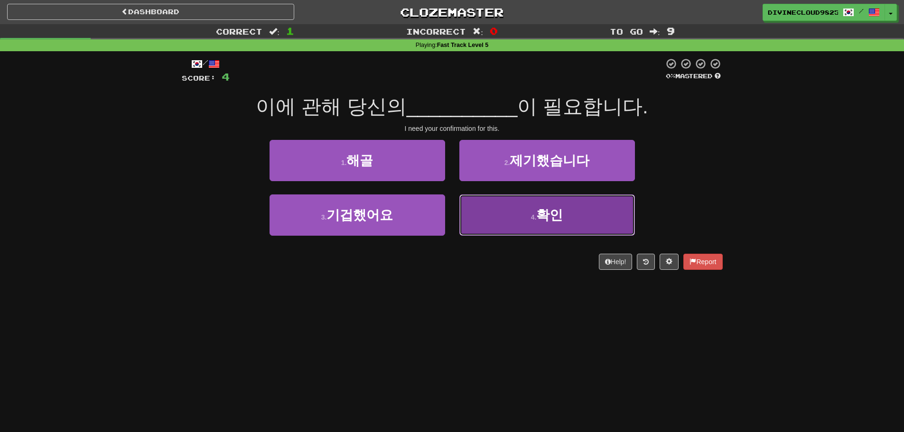
click at [612, 200] on button "4 . 확인" at bounding box center [547, 215] width 176 height 41
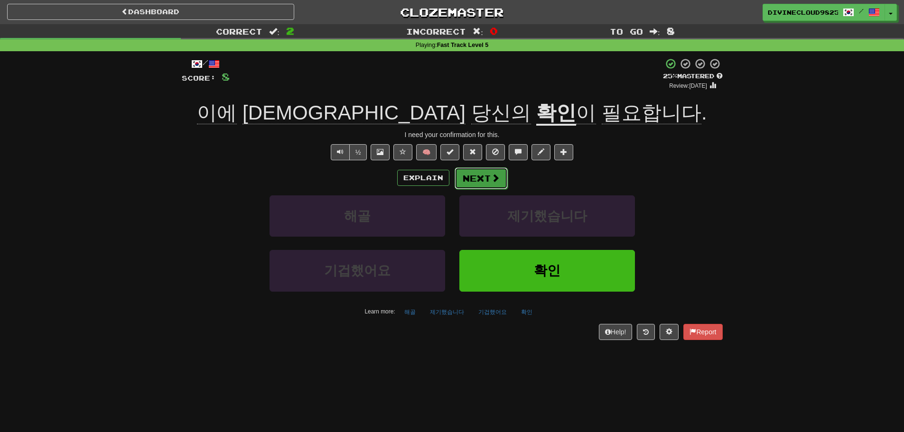
click at [494, 178] on span at bounding box center [495, 178] width 9 height 9
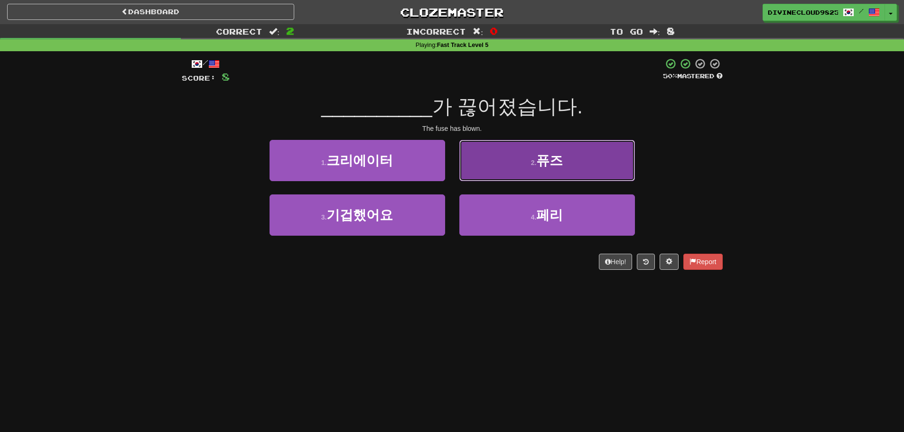
click at [521, 175] on button "2 . 퓨즈" at bounding box center [547, 160] width 176 height 41
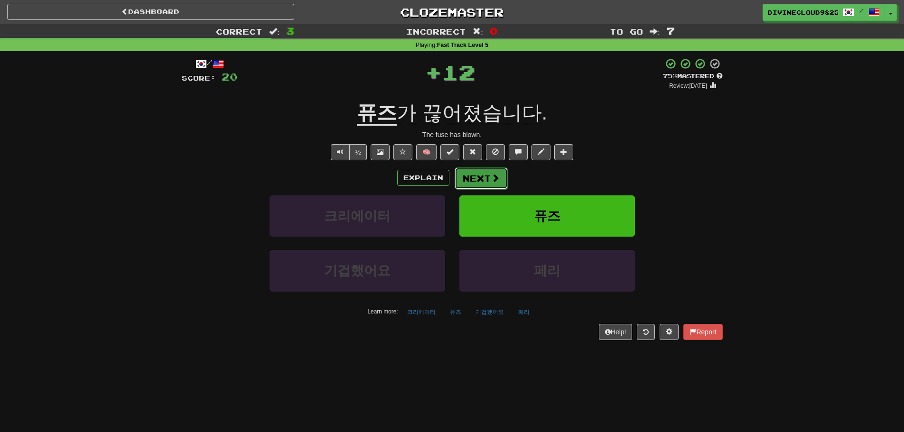
click at [480, 175] on button "Next" at bounding box center [481, 179] width 53 height 22
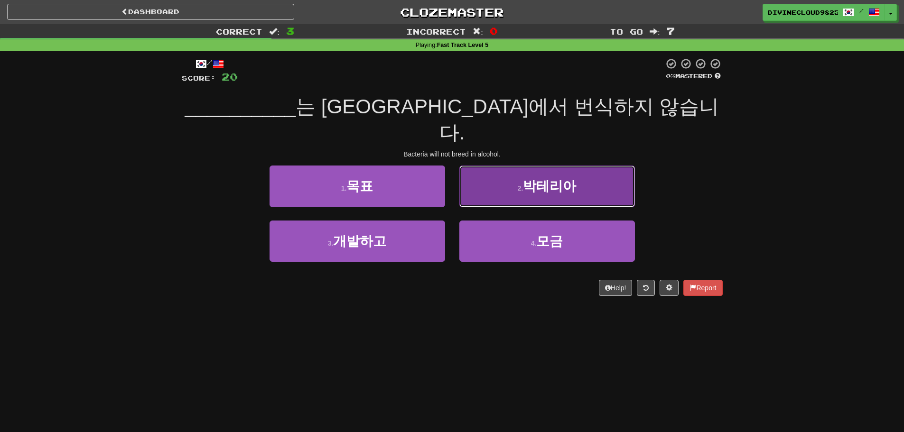
click at [584, 166] on button "2 . 박테리아" at bounding box center [547, 186] width 176 height 41
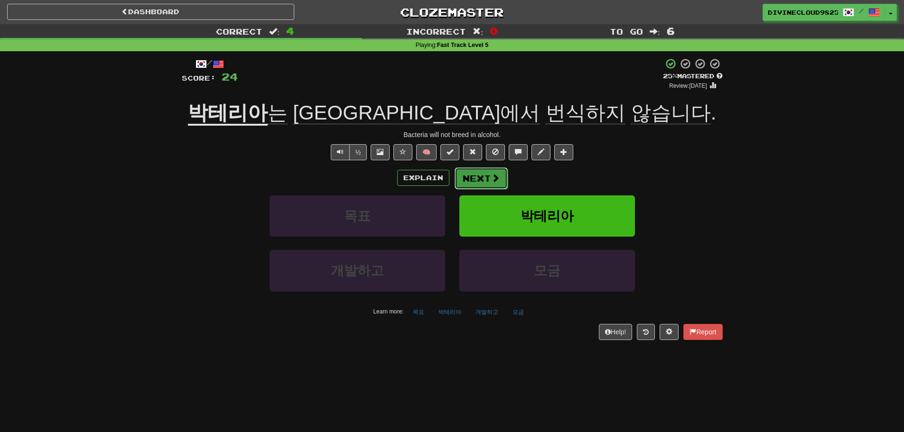
click at [470, 176] on button "Next" at bounding box center [481, 179] width 53 height 22
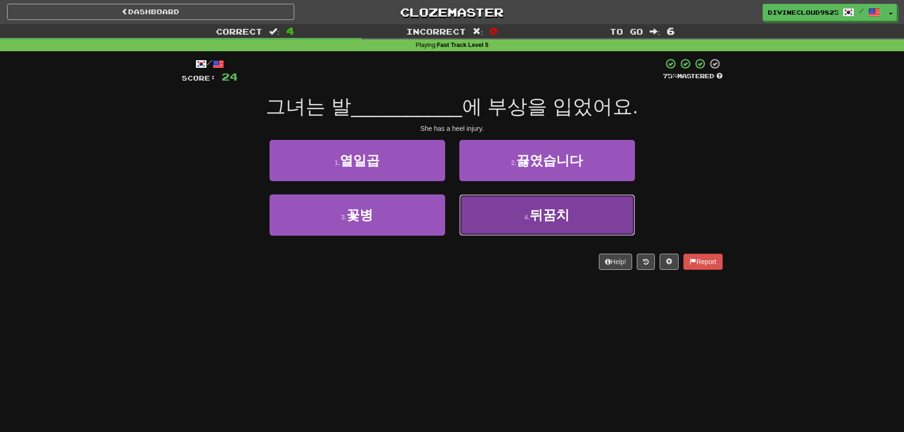
click at [579, 216] on button "4 . 뒤꿈치" at bounding box center [547, 215] width 176 height 41
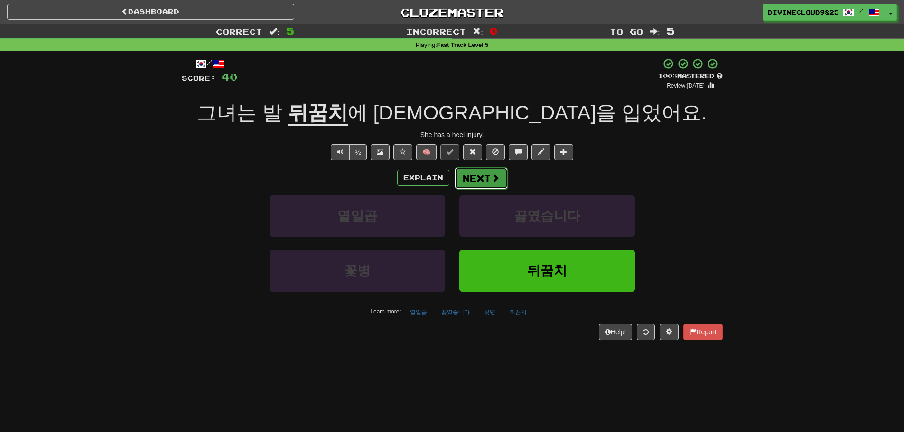
click at [488, 180] on button "Next" at bounding box center [481, 179] width 53 height 22
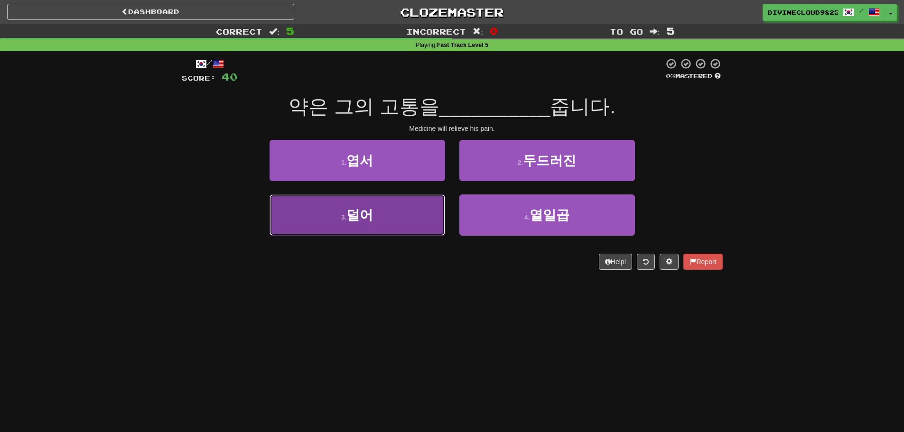
click at [307, 215] on button "3 . 덜어" at bounding box center [358, 215] width 176 height 41
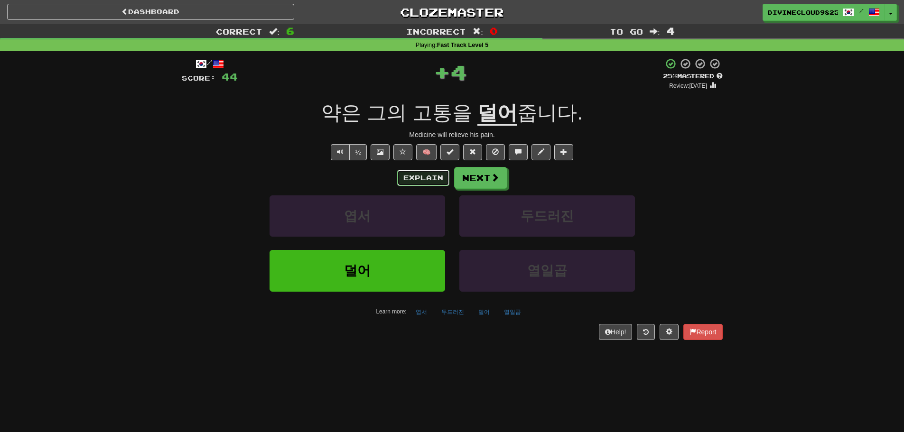
click at [405, 180] on button "Explain" at bounding box center [423, 178] width 52 height 16
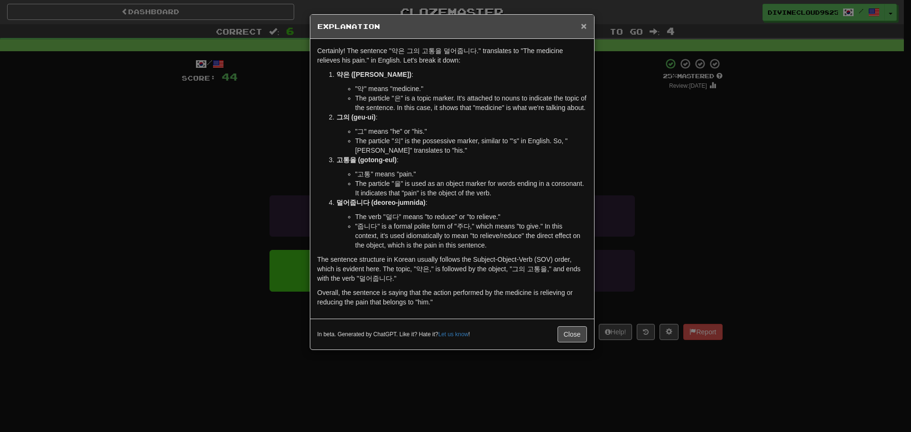
click at [586, 23] on span "×" at bounding box center [584, 25] width 6 height 11
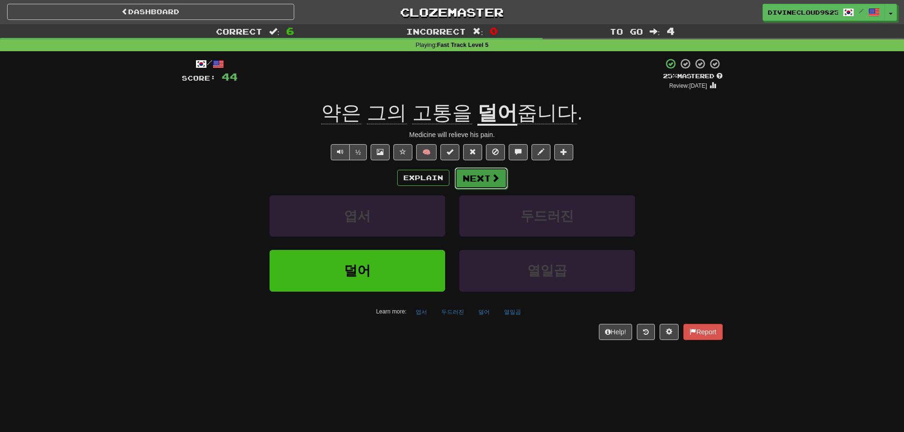
click at [470, 182] on button "Next" at bounding box center [481, 179] width 53 height 22
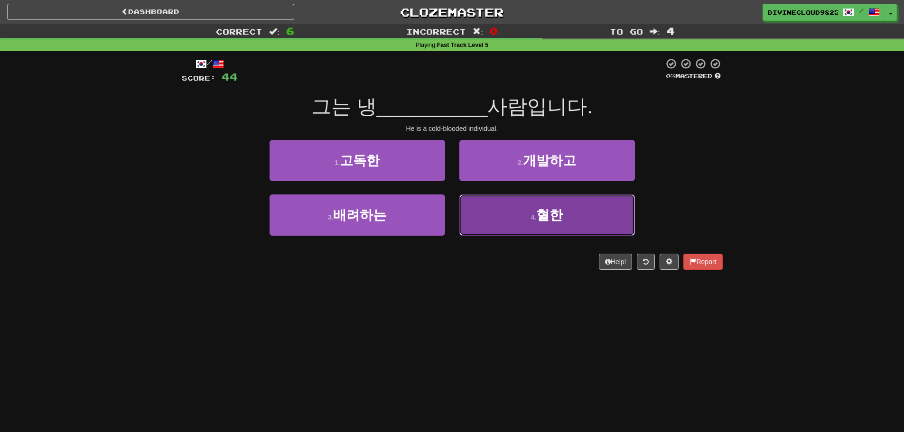
click at [551, 233] on button "4 . 혈한" at bounding box center [547, 215] width 176 height 41
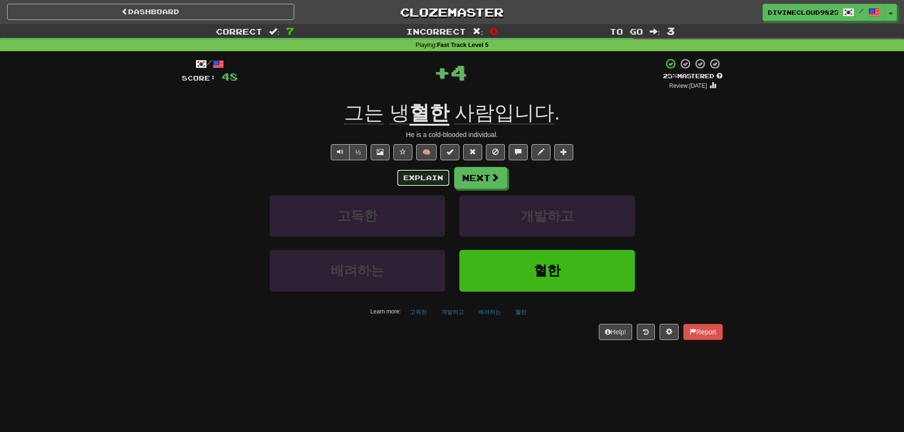
click at [420, 176] on button "Explain" at bounding box center [423, 178] width 52 height 16
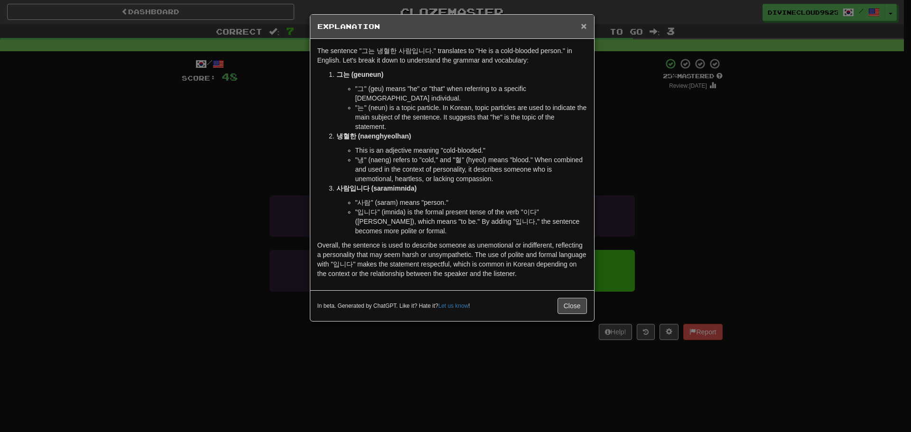
click at [584, 23] on span "×" at bounding box center [584, 25] width 6 height 11
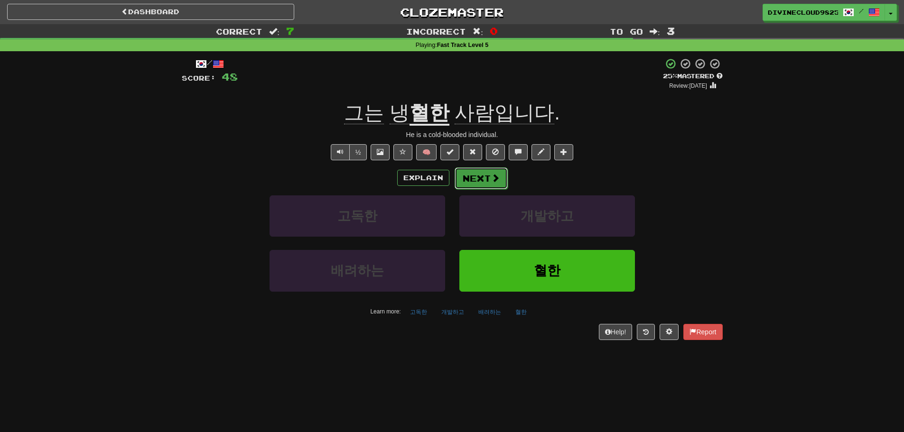
click at [487, 175] on button "Next" at bounding box center [481, 179] width 53 height 22
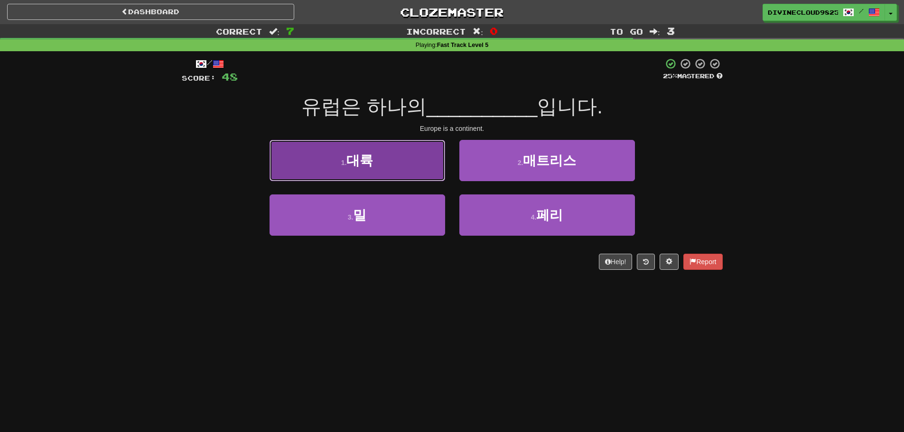
click at [348, 177] on button "1 . 대륙" at bounding box center [358, 160] width 176 height 41
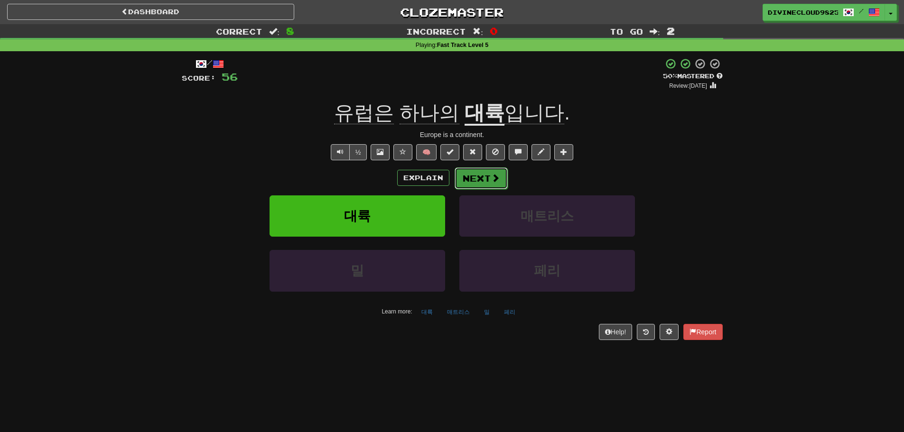
click at [500, 178] on button "Next" at bounding box center [481, 179] width 53 height 22
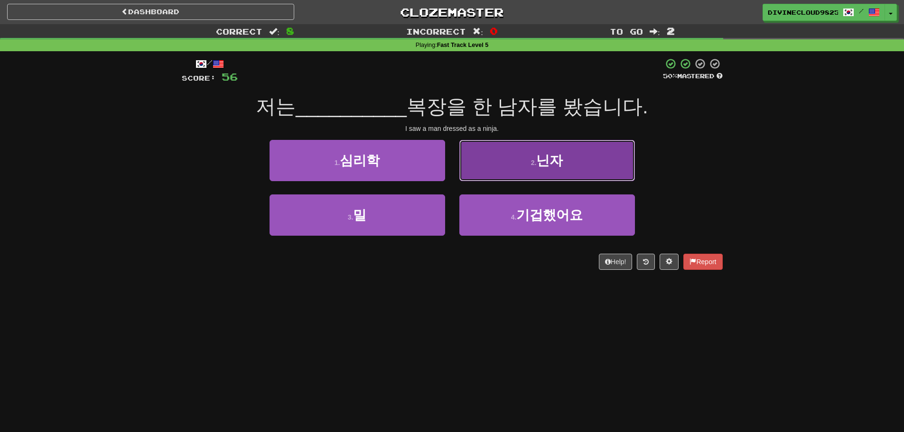
click at [617, 165] on button "2 . 닌자" at bounding box center [547, 160] width 176 height 41
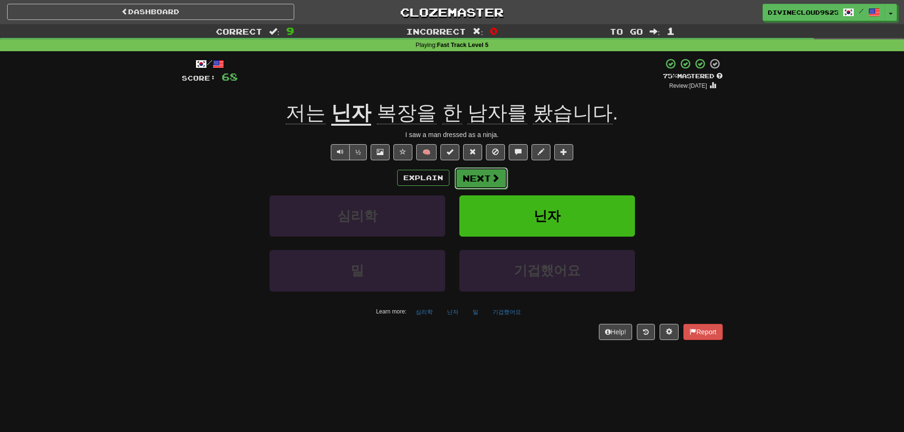
click at [491, 176] on span at bounding box center [495, 178] width 9 height 9
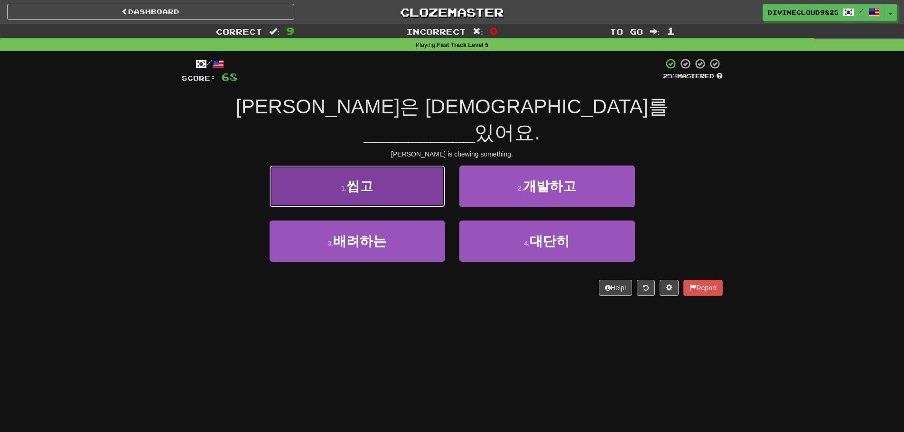
click at [383, 169] on button "1 . 씹고" at bounding box center [358, 186] width 176 height 41
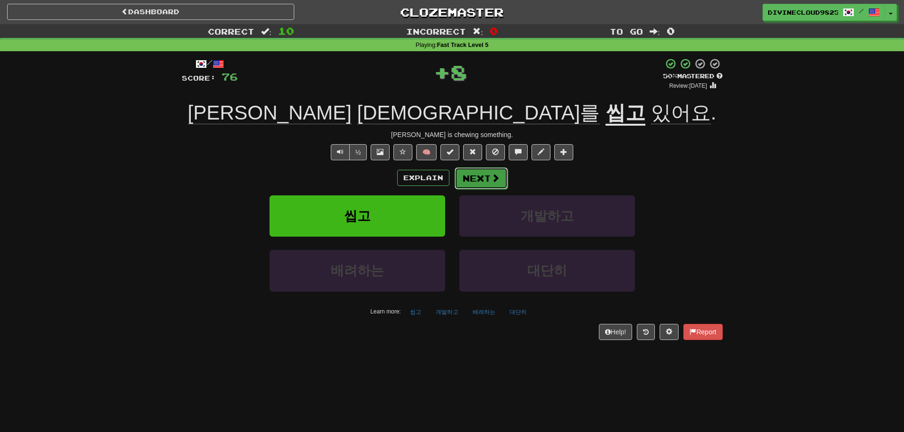
click at [493, 174] on span at bounding box center [495, 178] width 9 height 9
